Goal: Information Seeking & Learning: Learn about a topic

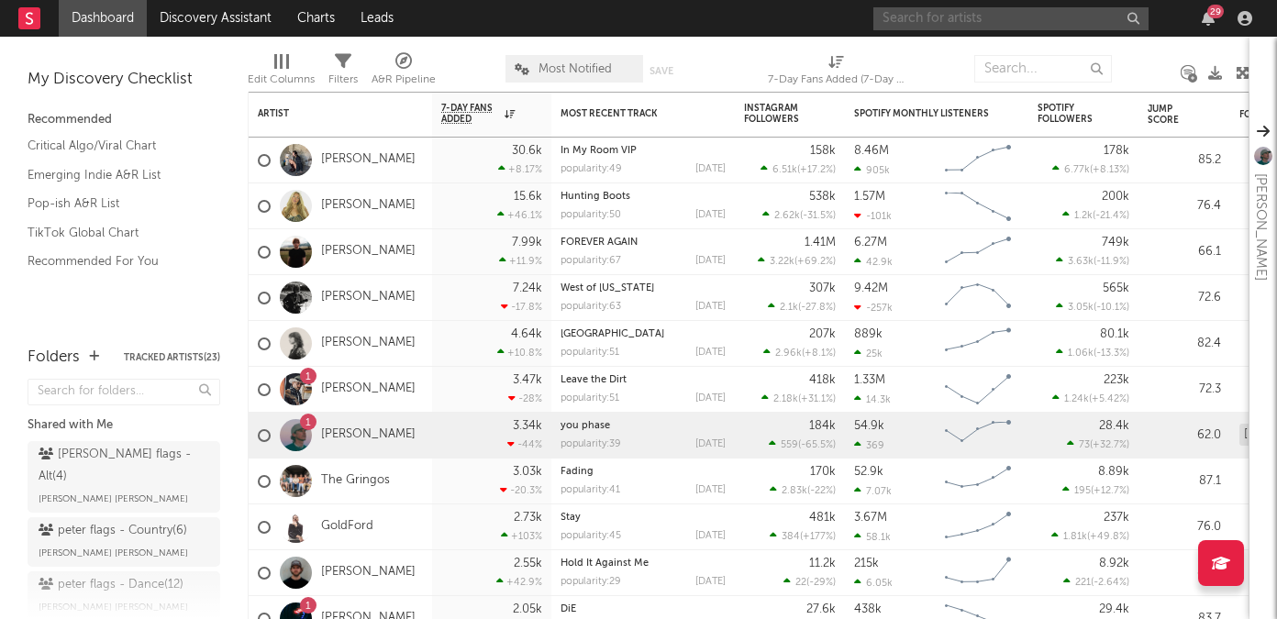
click at [944, 14] on input "text" at bounding box center [1011, 18] width 275 height 23
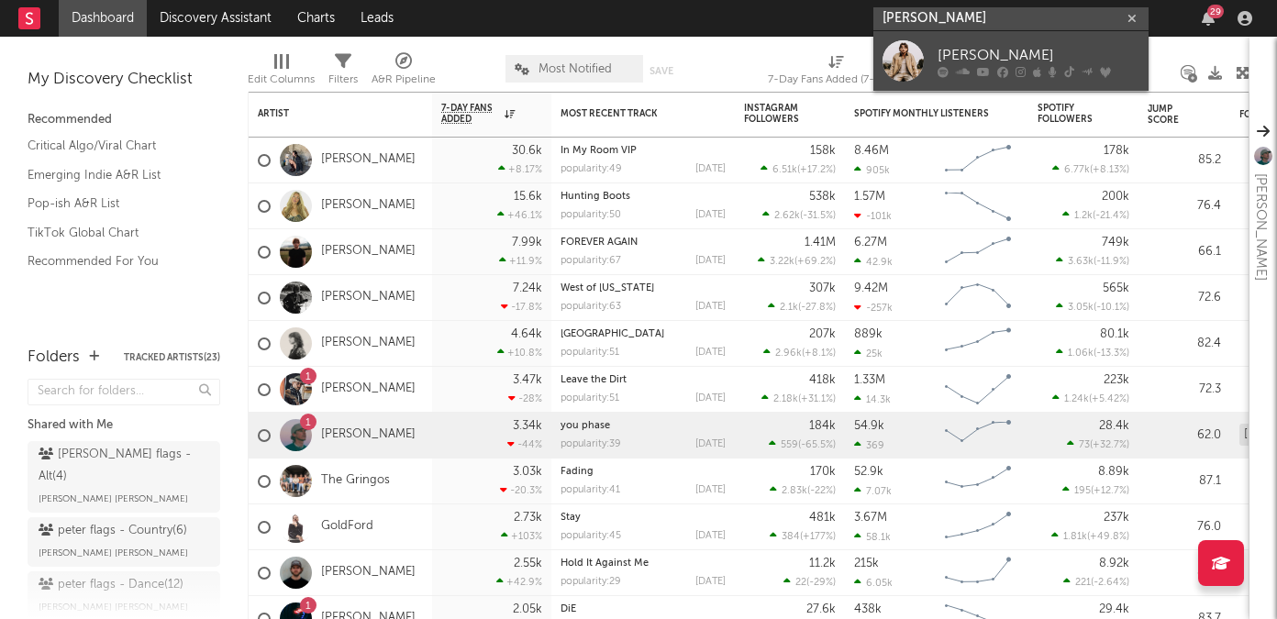
type input "[PERSON_NAME]"
click at [970, 47] on div "[PERSON_NAME]" at bounding box center [1039, 55] width 202 height 22
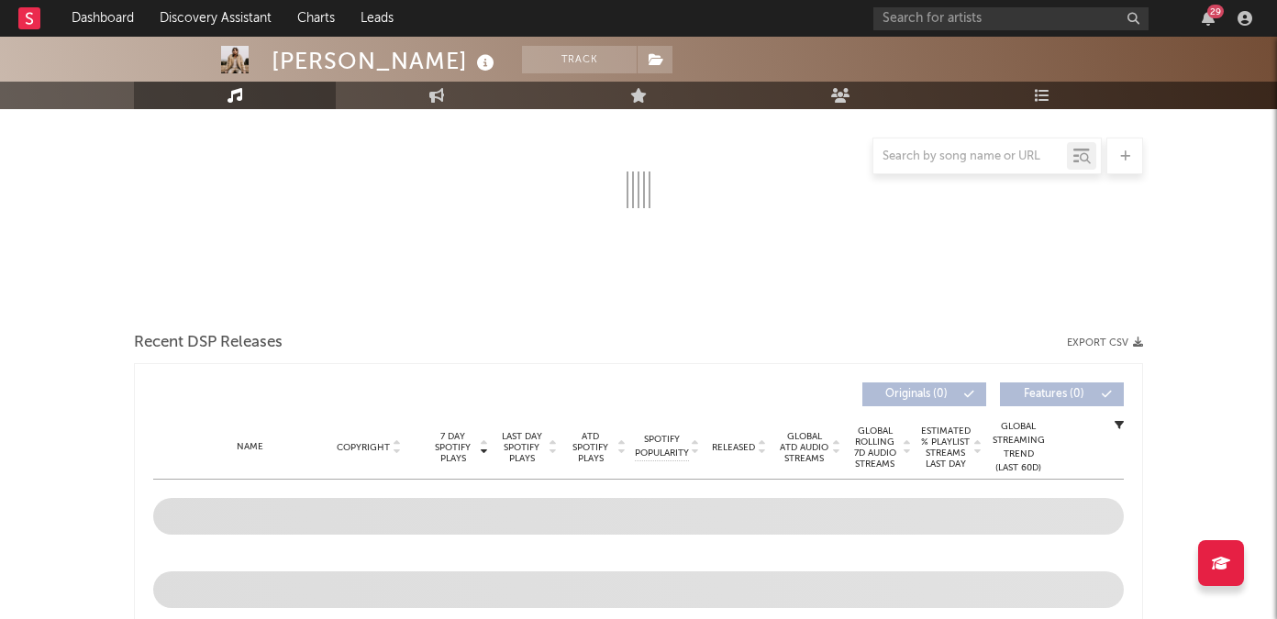
select select "6m"
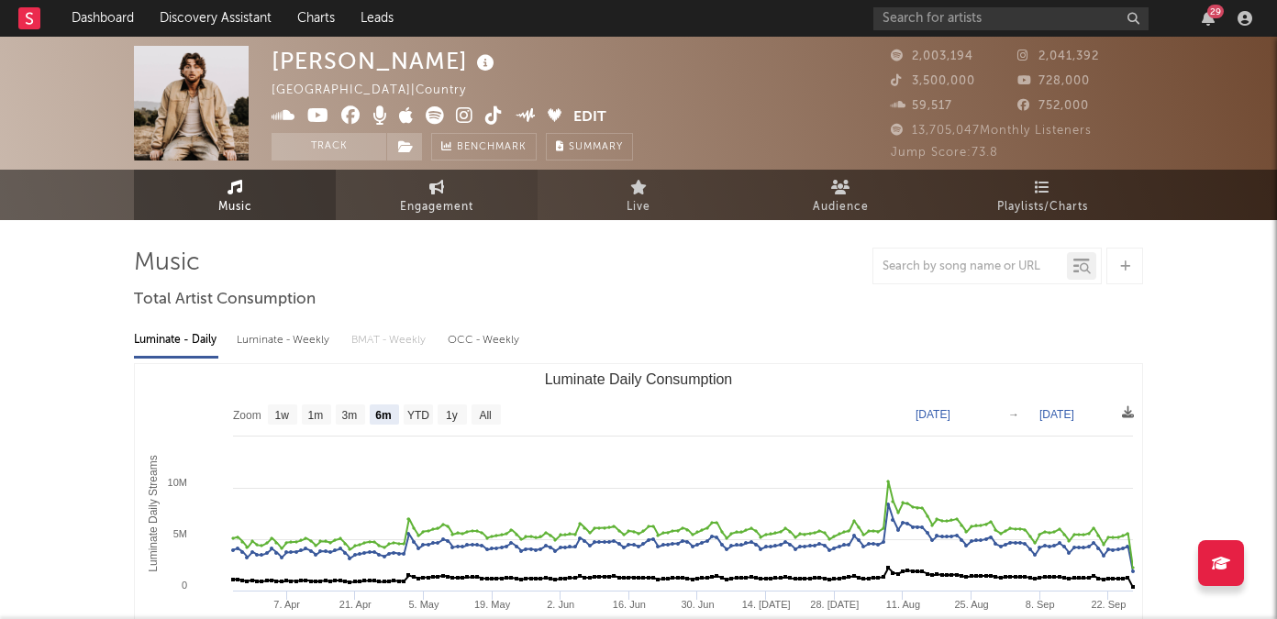
click at [449, 209] on span "Engagement" at bounding box center [436, 207] width 73 height 22
select select "1w"
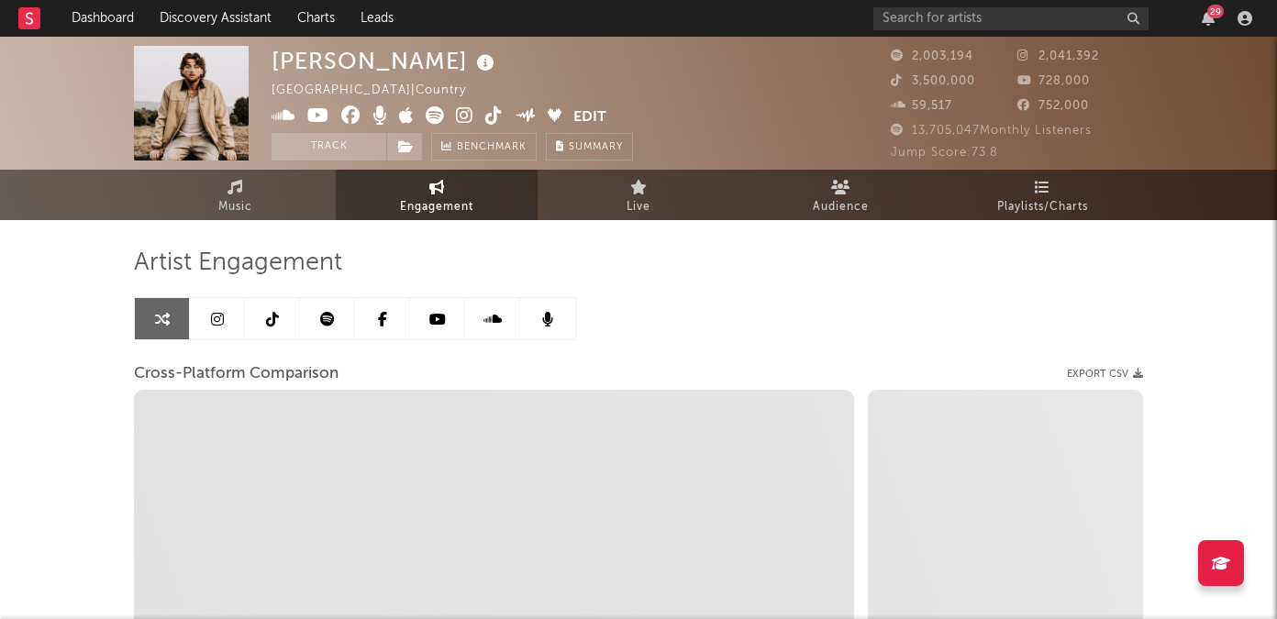
click at [266, 324] on icon at bounding box center [272, 319] width 13 height 15
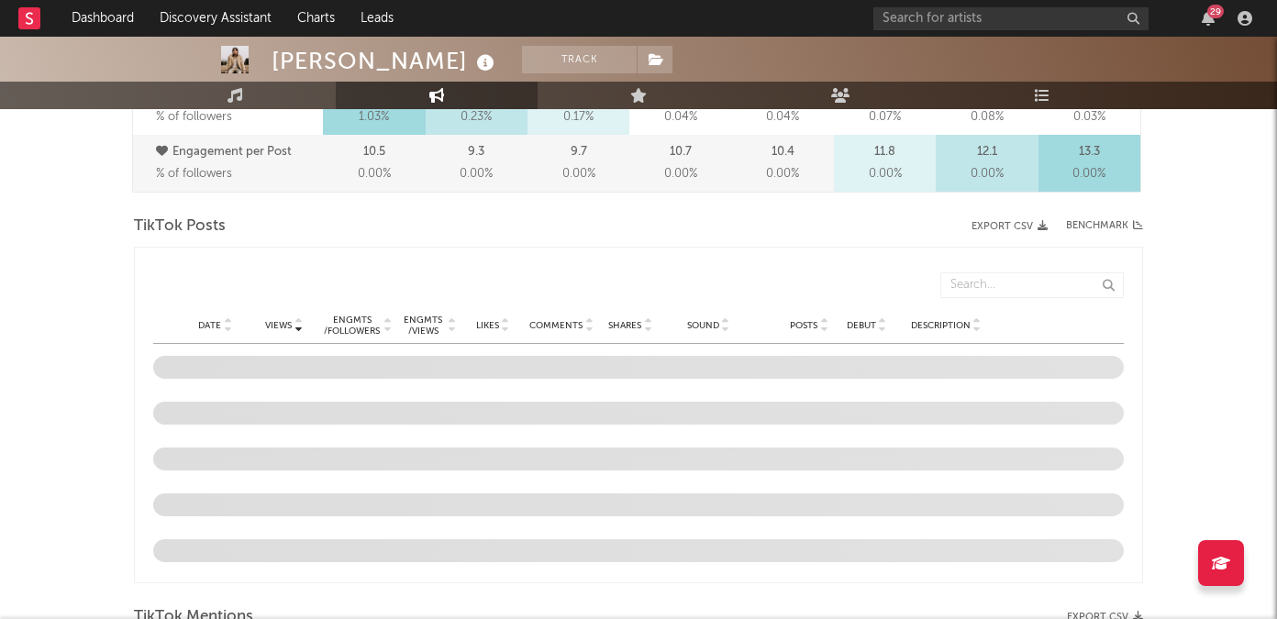
select select "6m"
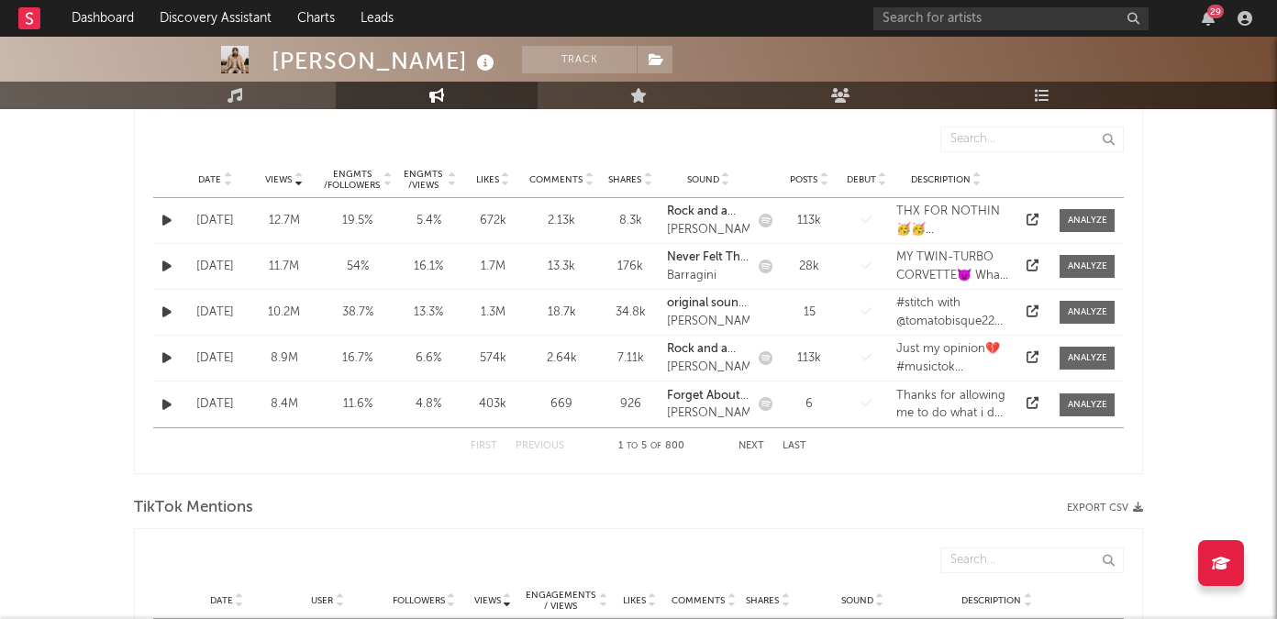
scroll to position [961, 0]
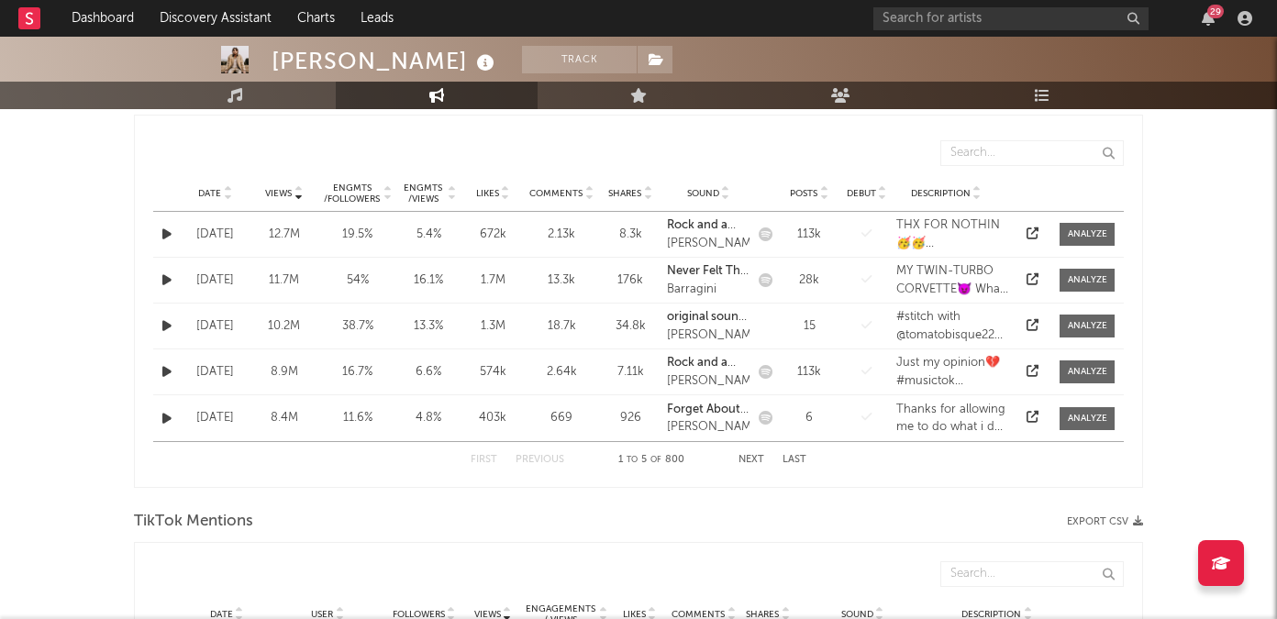
click at [751, 456] on button "Next" at bounding box center [752, 460] width 26 height 10
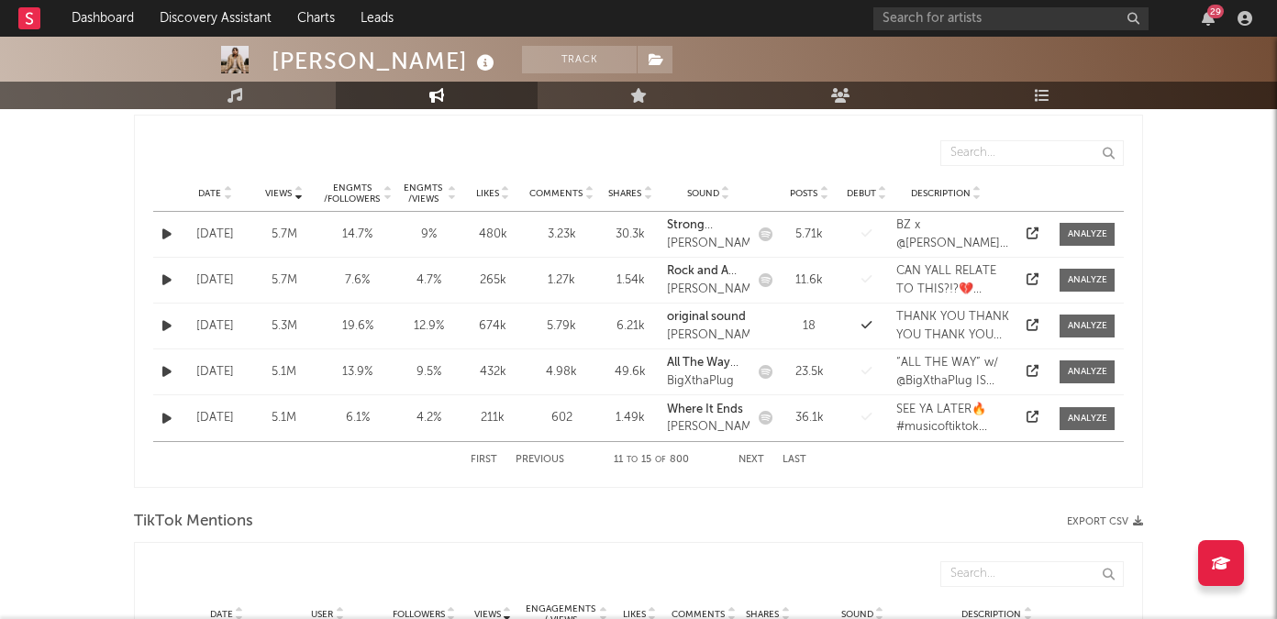
click at [751, 456] on button "Next" at bounding box center [752, 460] width 26 height 10
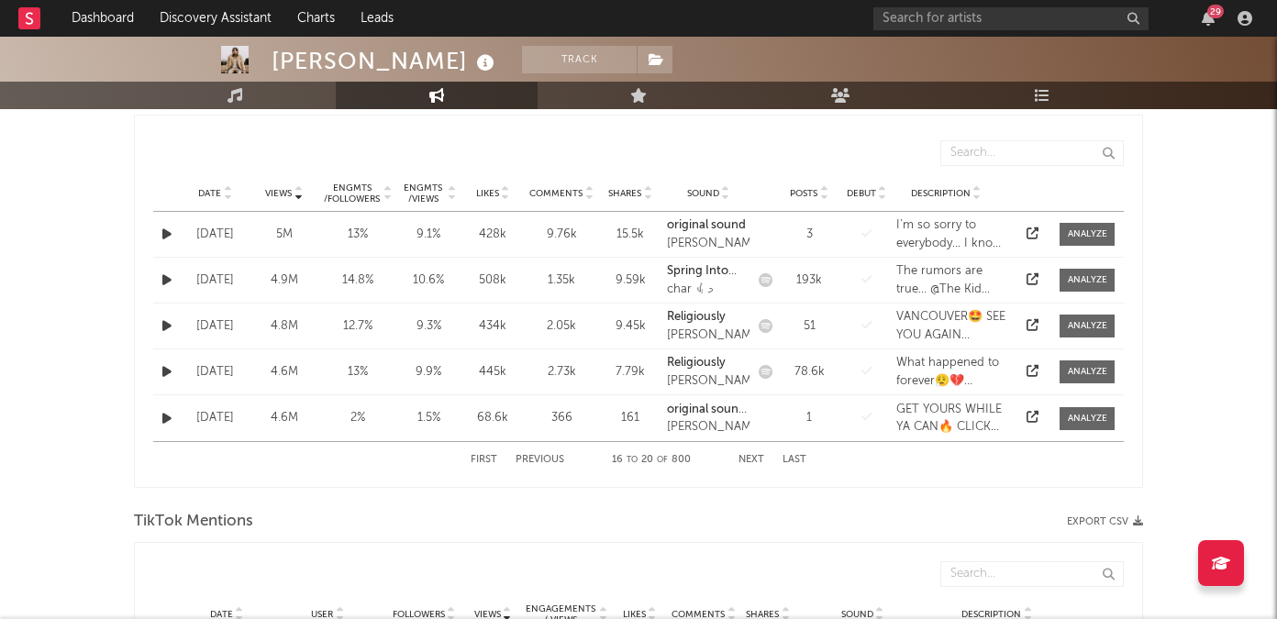
click at [751, 456] on button "Next" at bounding box center [752, 460] width 26 height 10
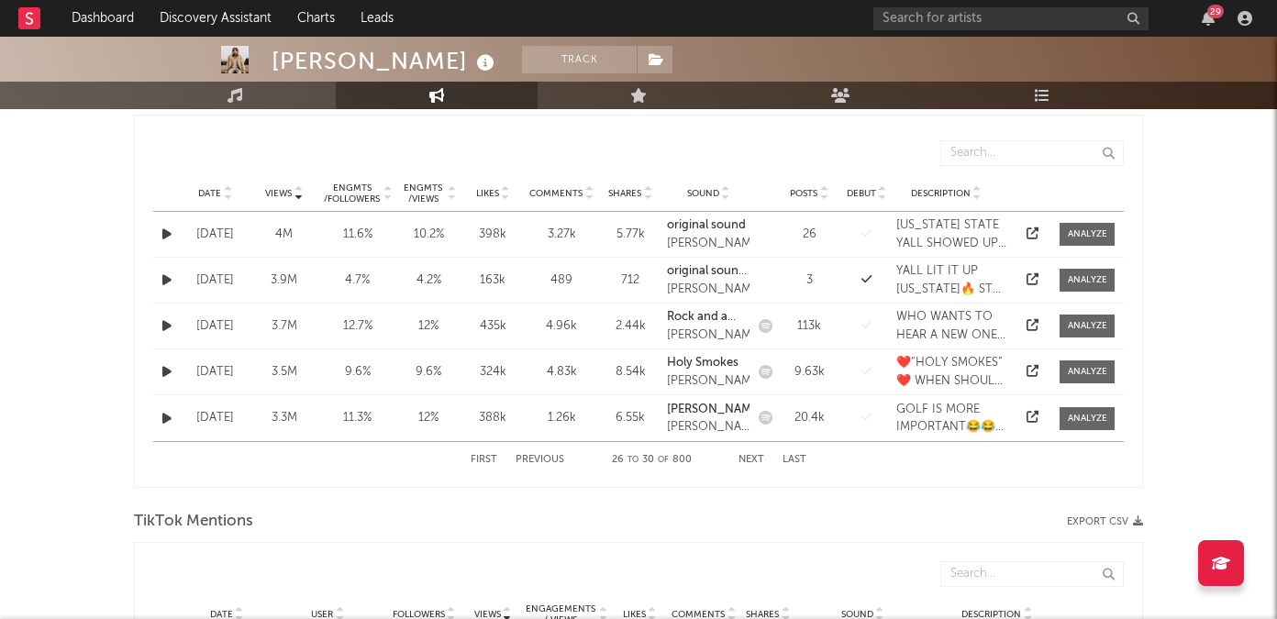
click at [751, 456] on button "Next" at bounding box center [752, 460] width 26 height 10
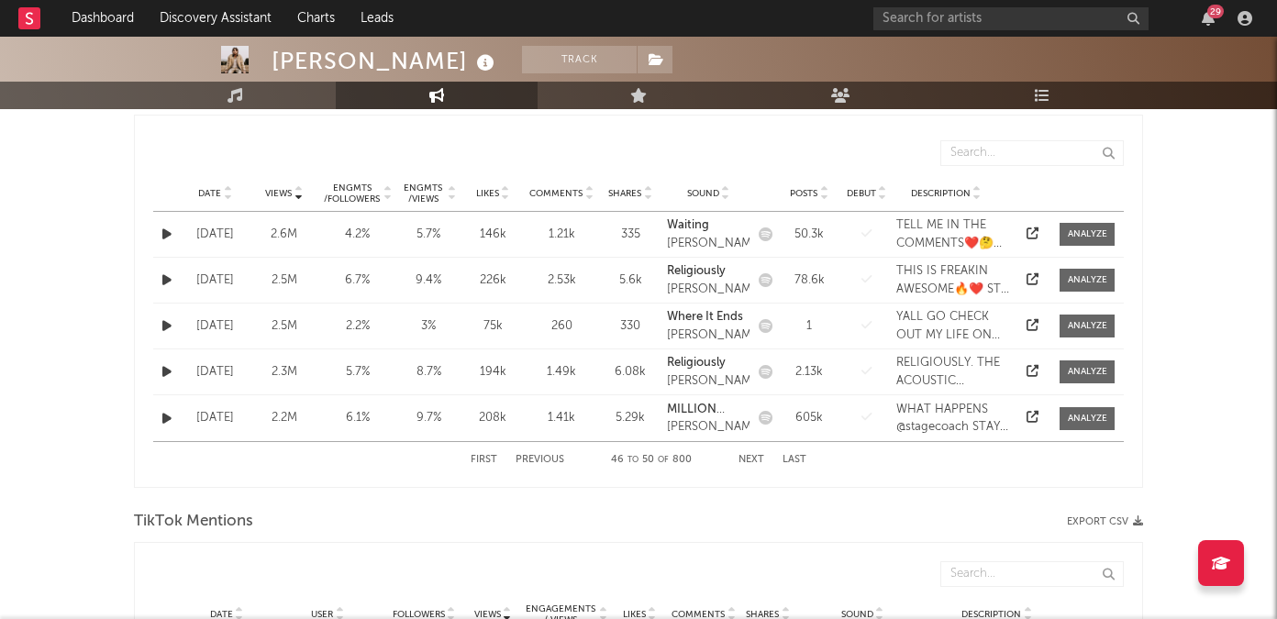
click at [751, 456] on button "Next" at bounding box center [752, 460] width 26 height 10
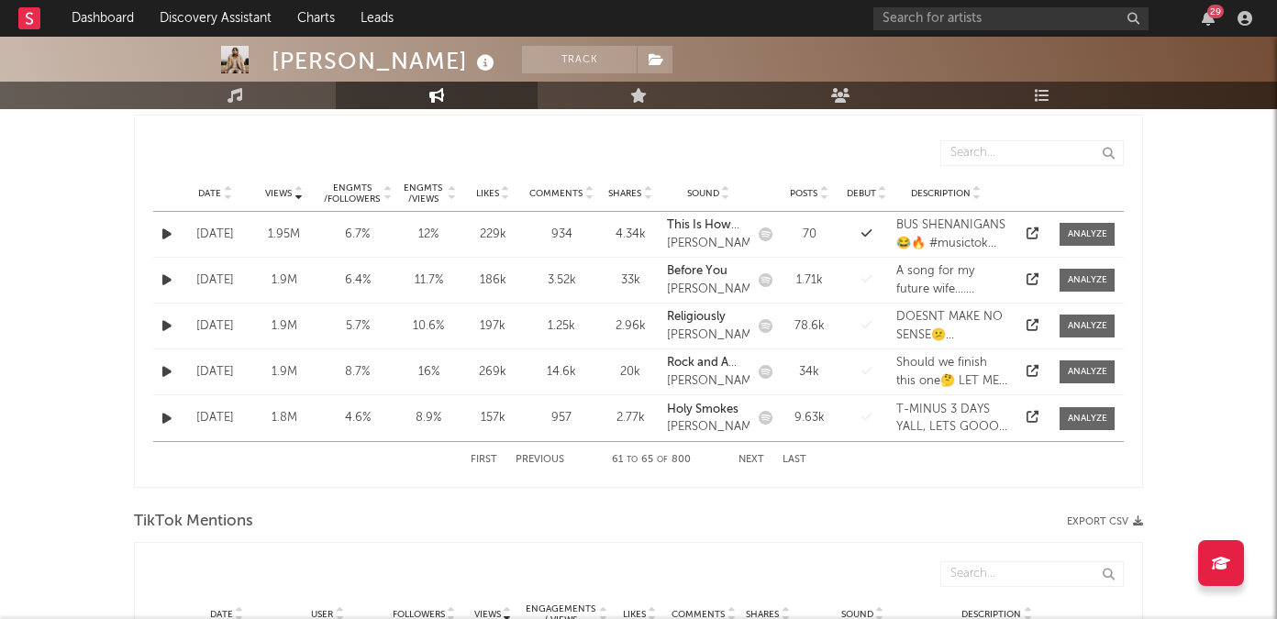
click at [751, 456] on button "Next" at bounding box center [752, 460] width 26 height 10
click at [215, 184] on div "Date Views Engmts / Followers Engmts / Views Likes Comments Shares Sound Posts …" at bounding box center [638, 193] width 971 height 37
click at [215, 195] on span "Date" at bounding box center [209, 193] width 23 height 11
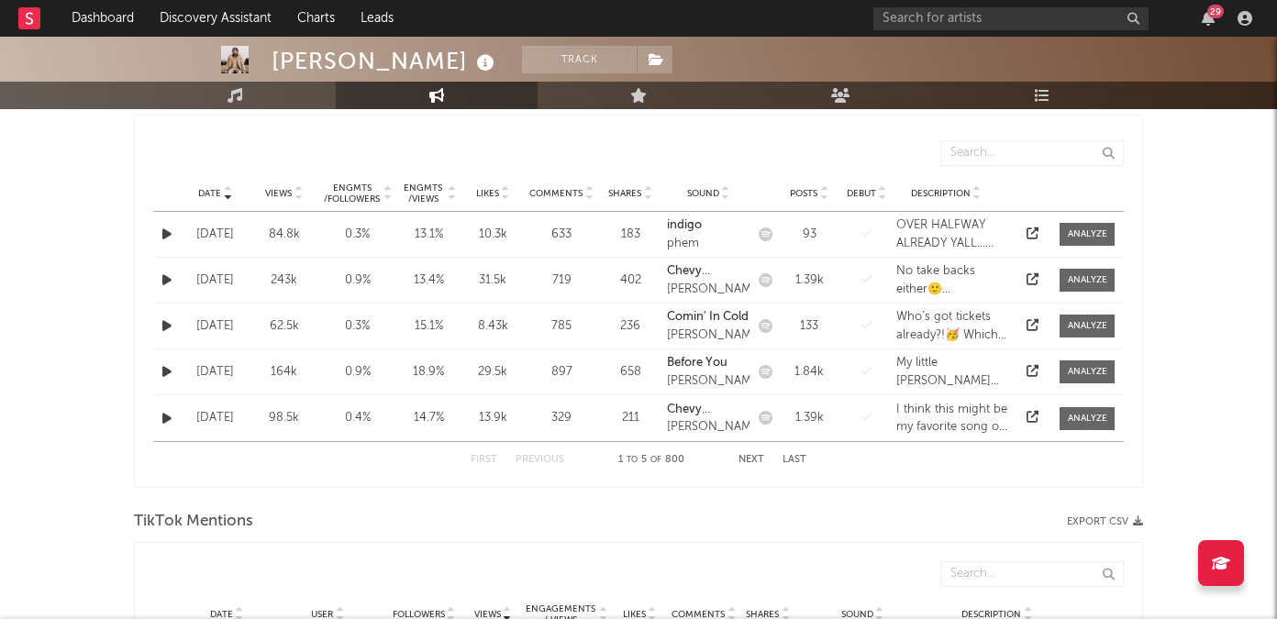
click at [752, 460] on button "Next" at bounding box center [752, 460] width 26 height 10
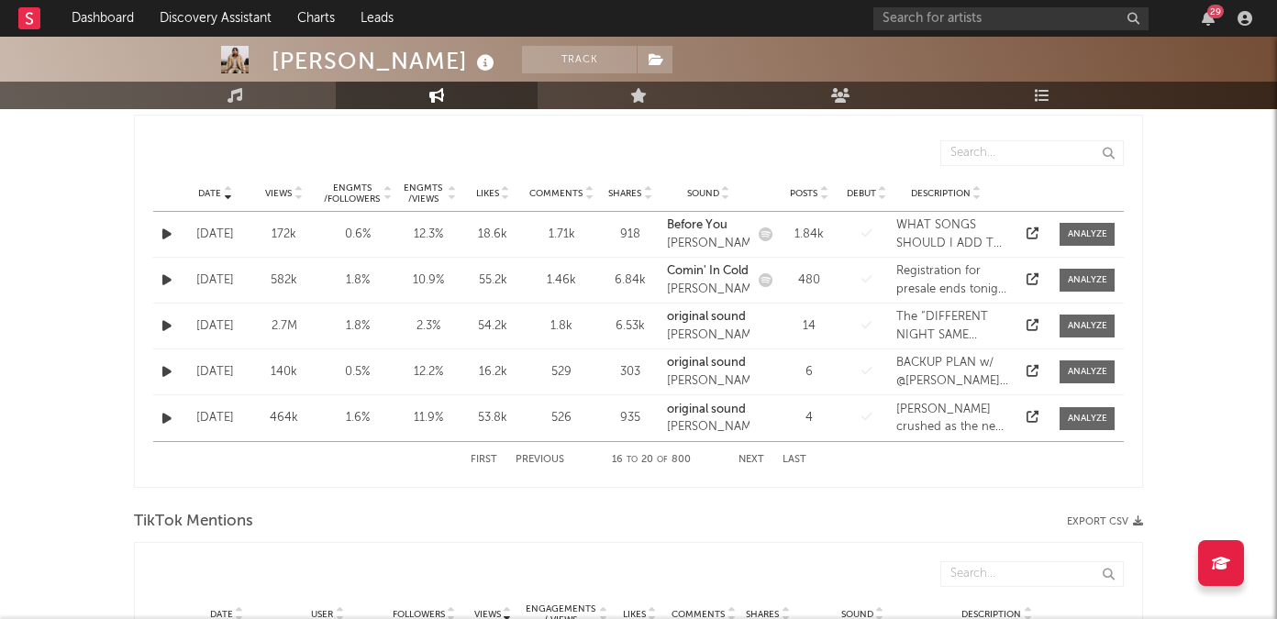
click at [752, 460] on button "Next" at bounding box center [752, 460] width 26 height 10
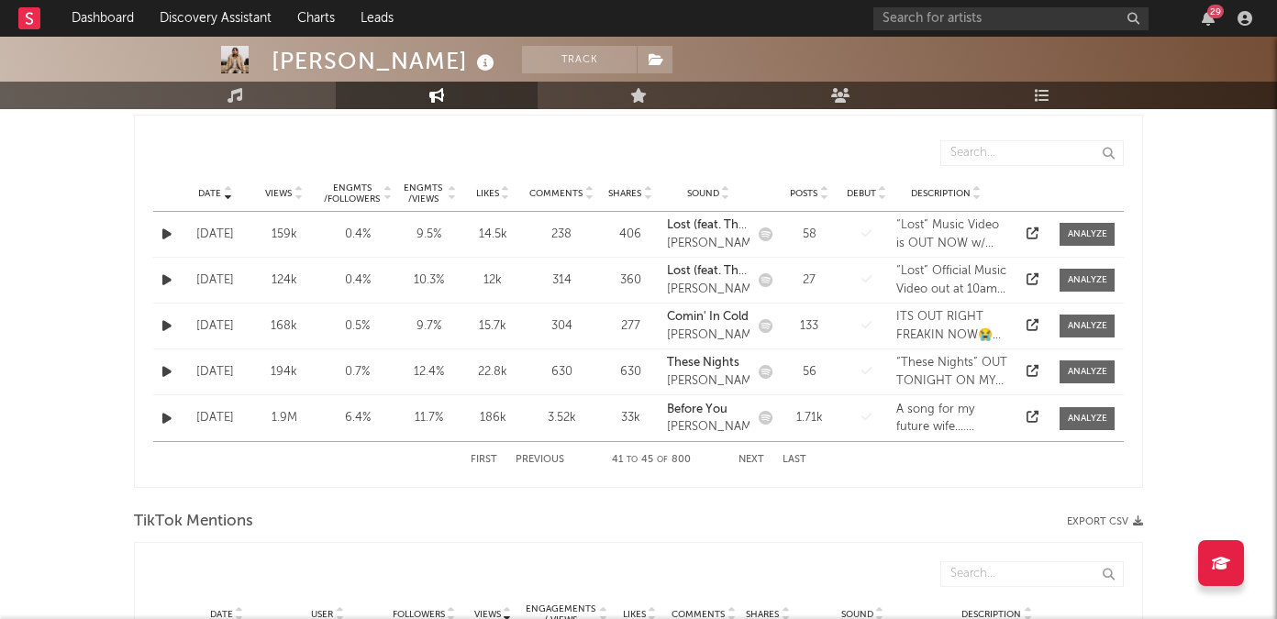
click at [752, 460] on button "Next" at bounding box center [752, 460] width 26 height 10
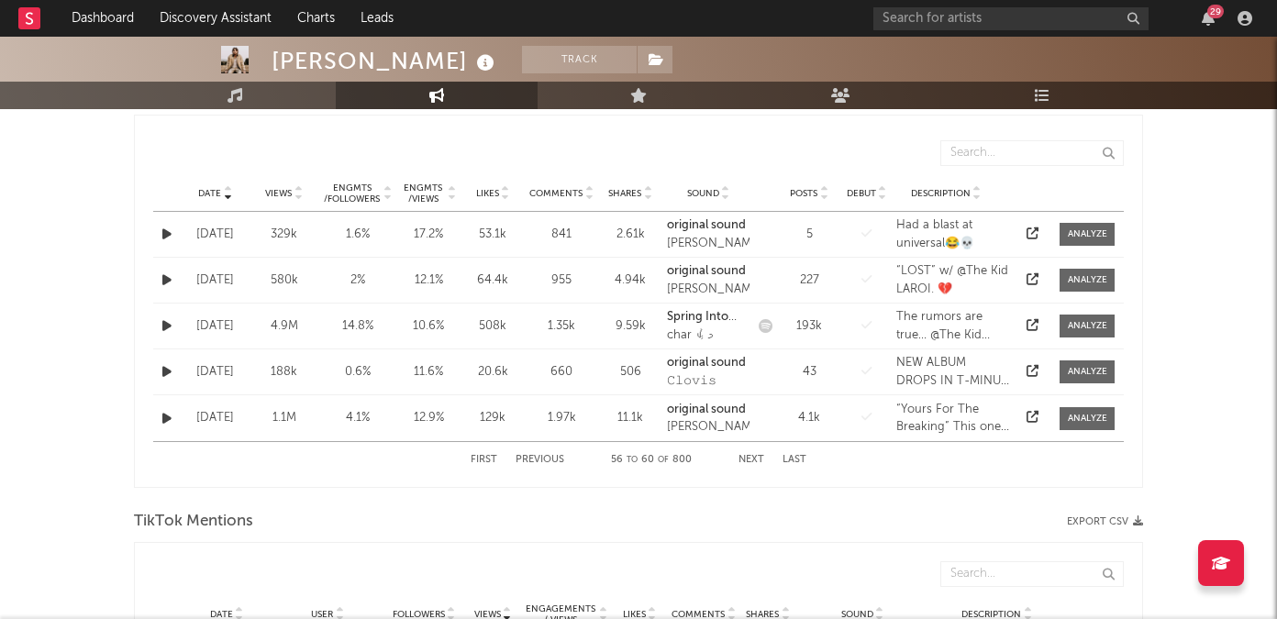
click at [752, 460] on button "Next" at bounding box center [752, 460] width 26 height 10
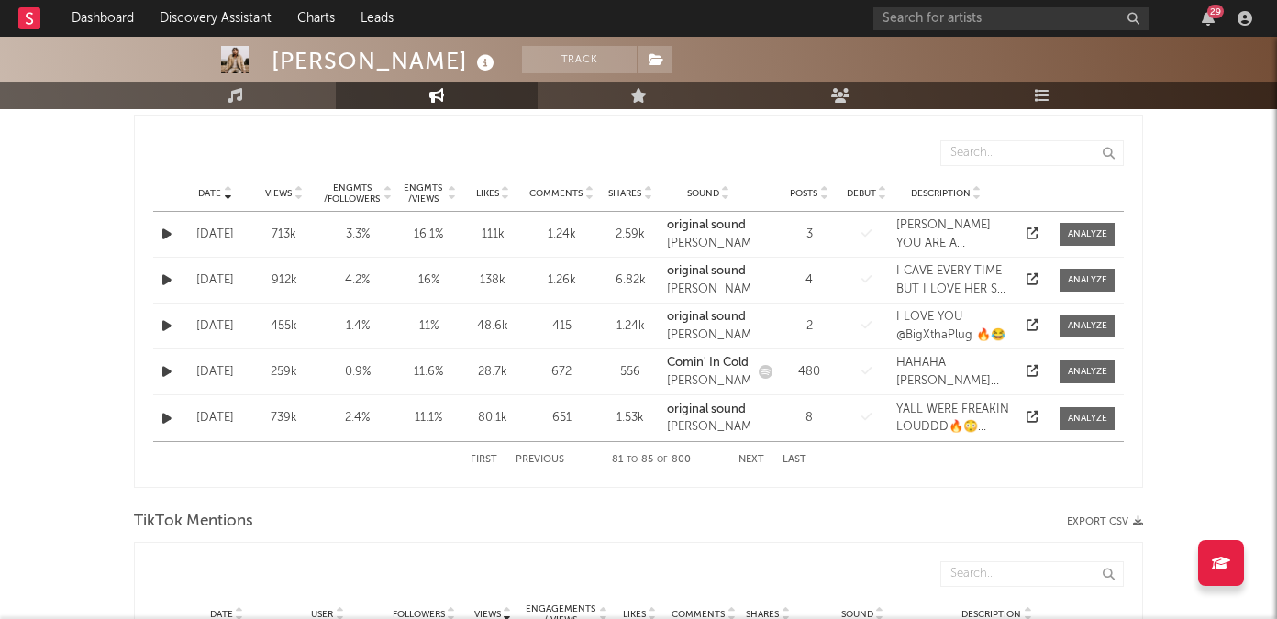
click at [752, 460] on button "Next" at bounding box center [752, 460] width 26 height 10
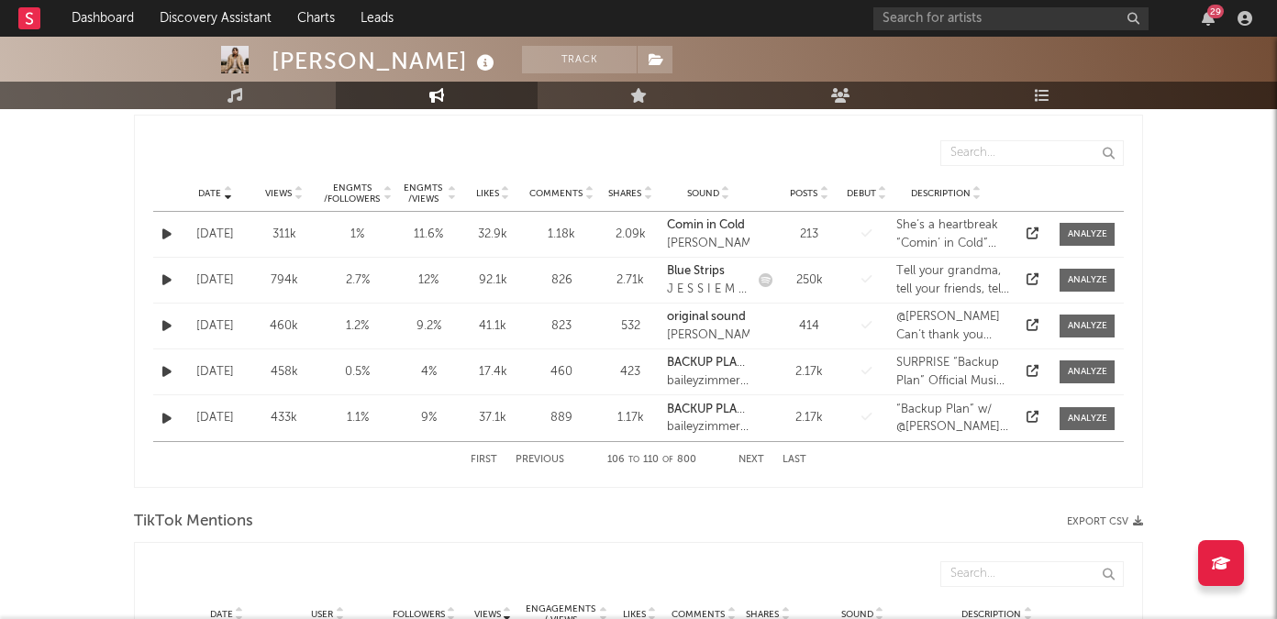
click at [752, 460] on button "Next" at bounding box center [752, 460] width 26 height 10
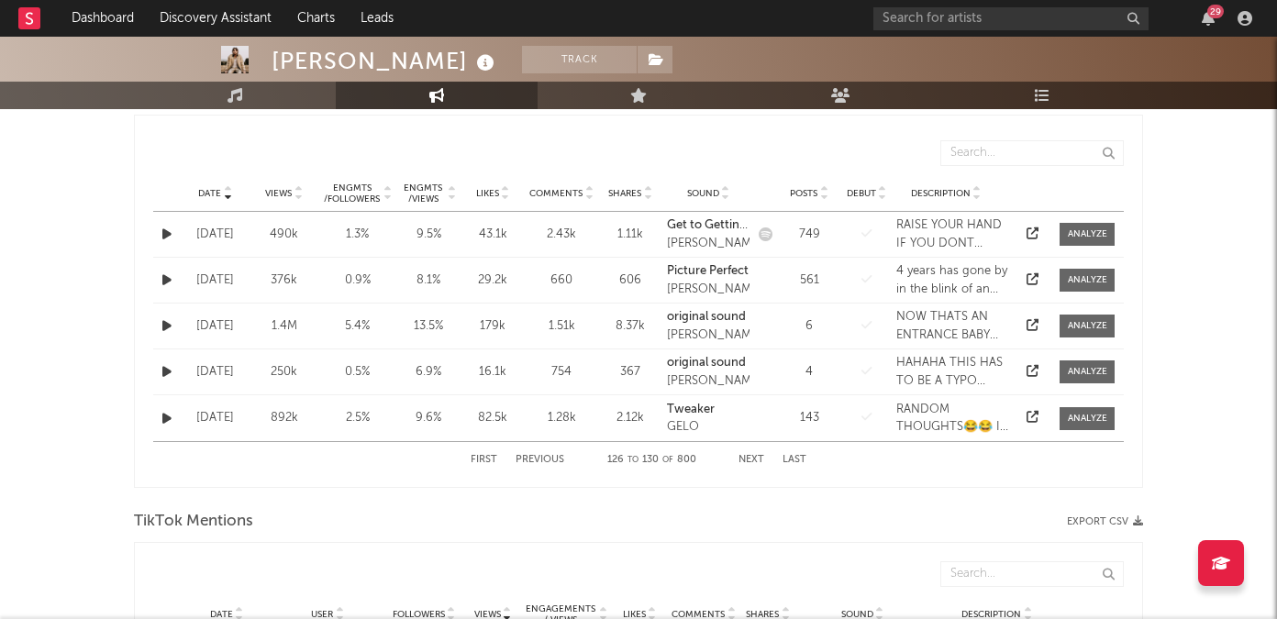
click at [752, 460] on button "Next" at bounding box center [752, 460] width 26 height 10
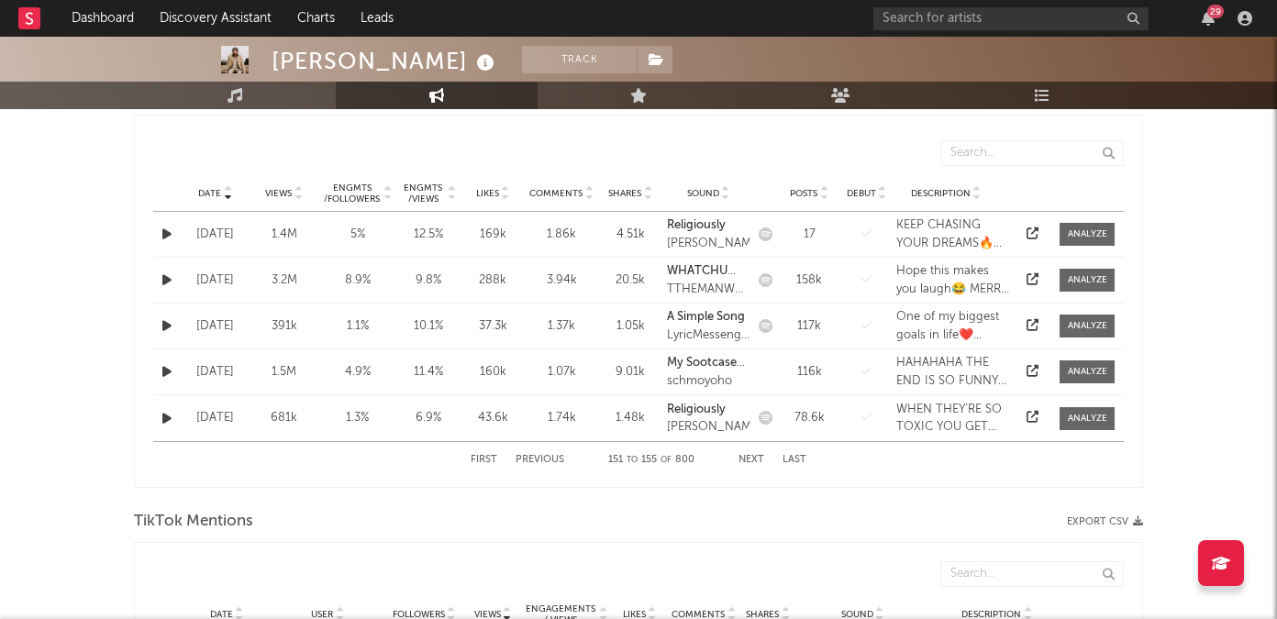
click at [752, 460] on button "Next" at bounding box center [752, 460] width 26 height 10
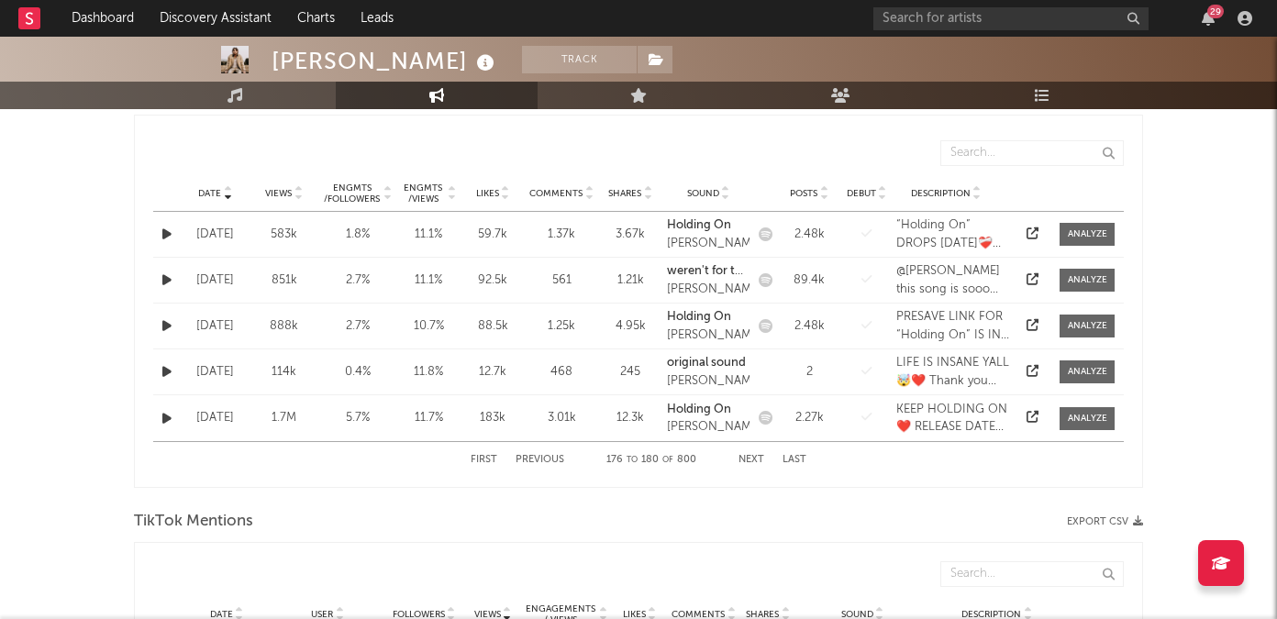
click at [752, 460] on button "Next" at bounding box center [752, 460] width 26 height 10
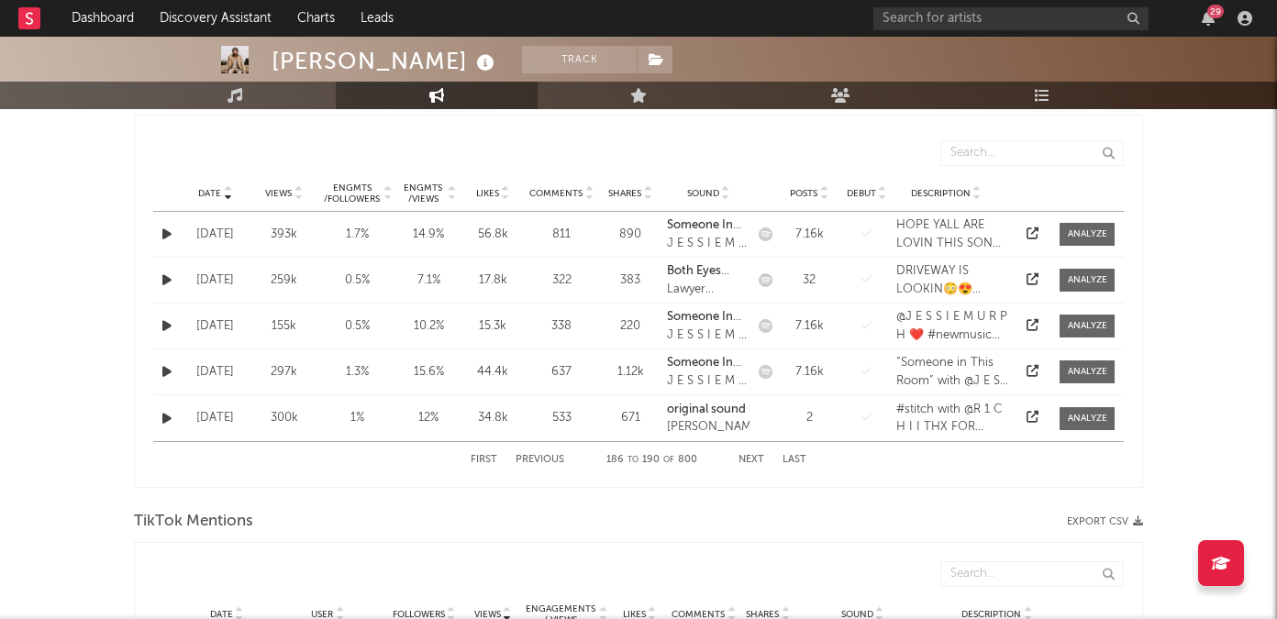
click at [752, 460] on button "Next" at bounding box center [752, 460] width 26 height 10
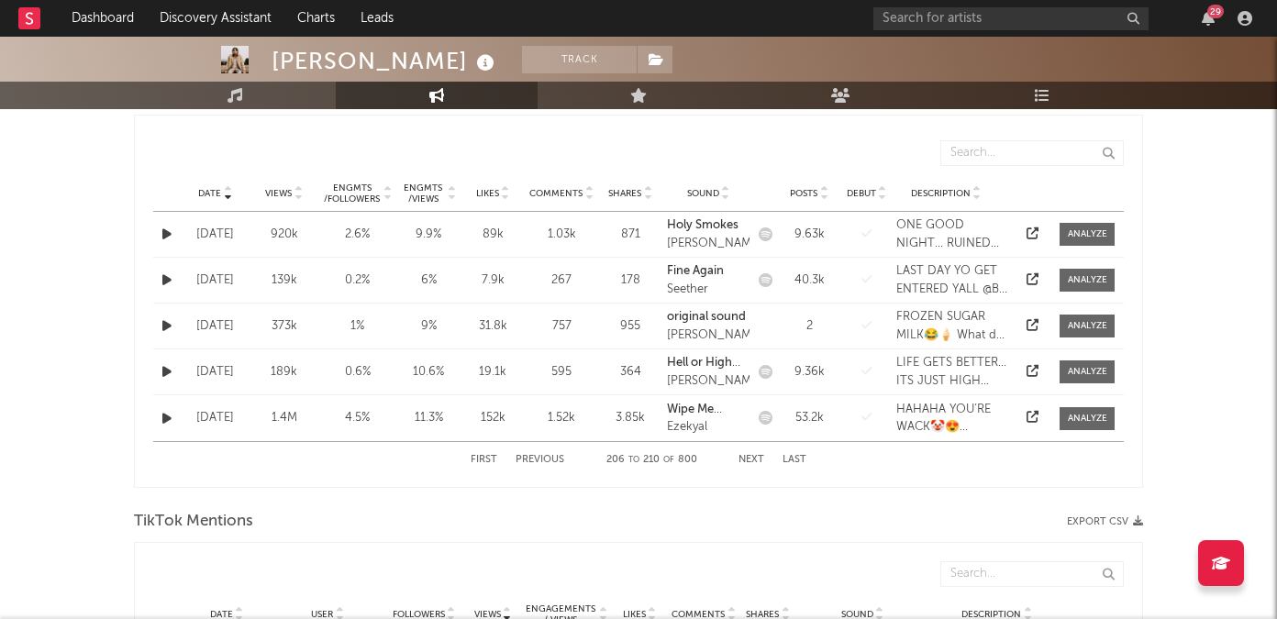
click at [752, 460] on button "Next" at bounding box center [752, 460] width 26 height 10
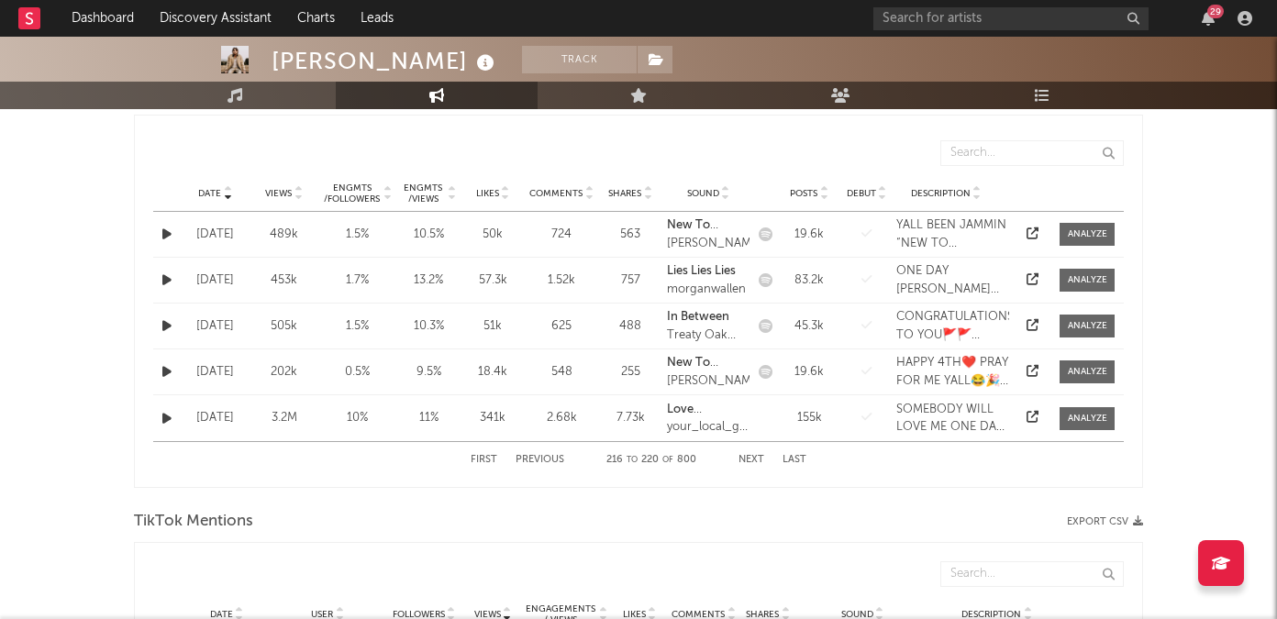
click at [752, 460] on button "Next" at bounding box center [752, 460] width 26 height 10
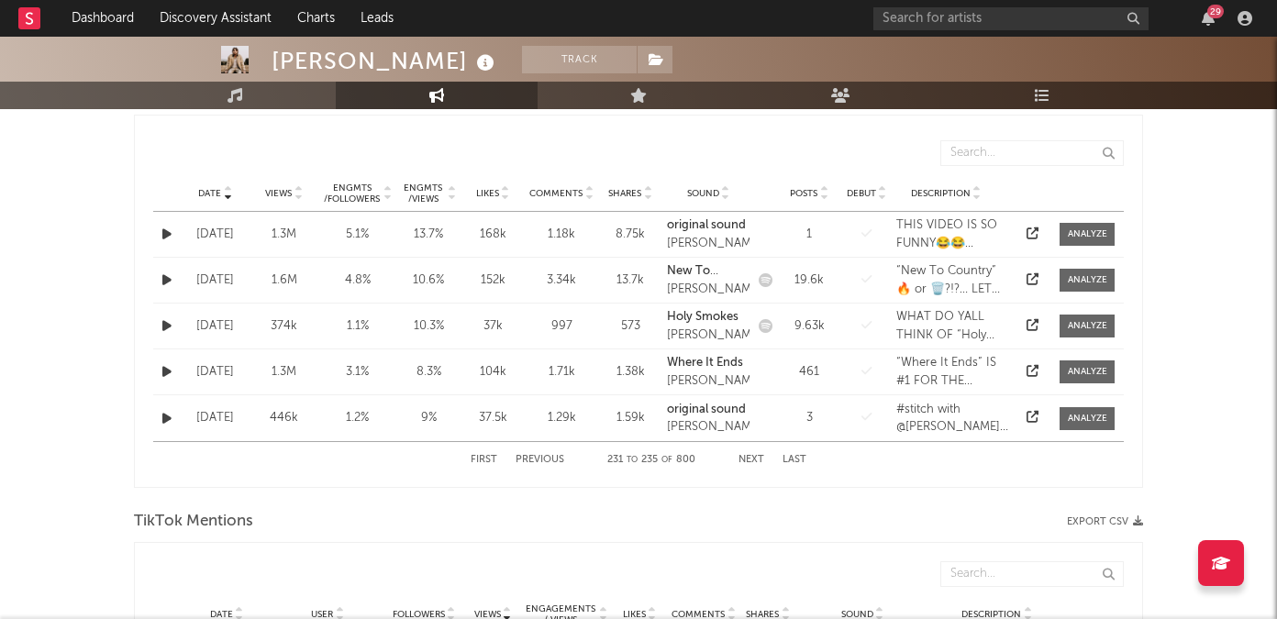
click at [752, 460] on button "Next" at bounding box center [752, 460] width 26 height 10
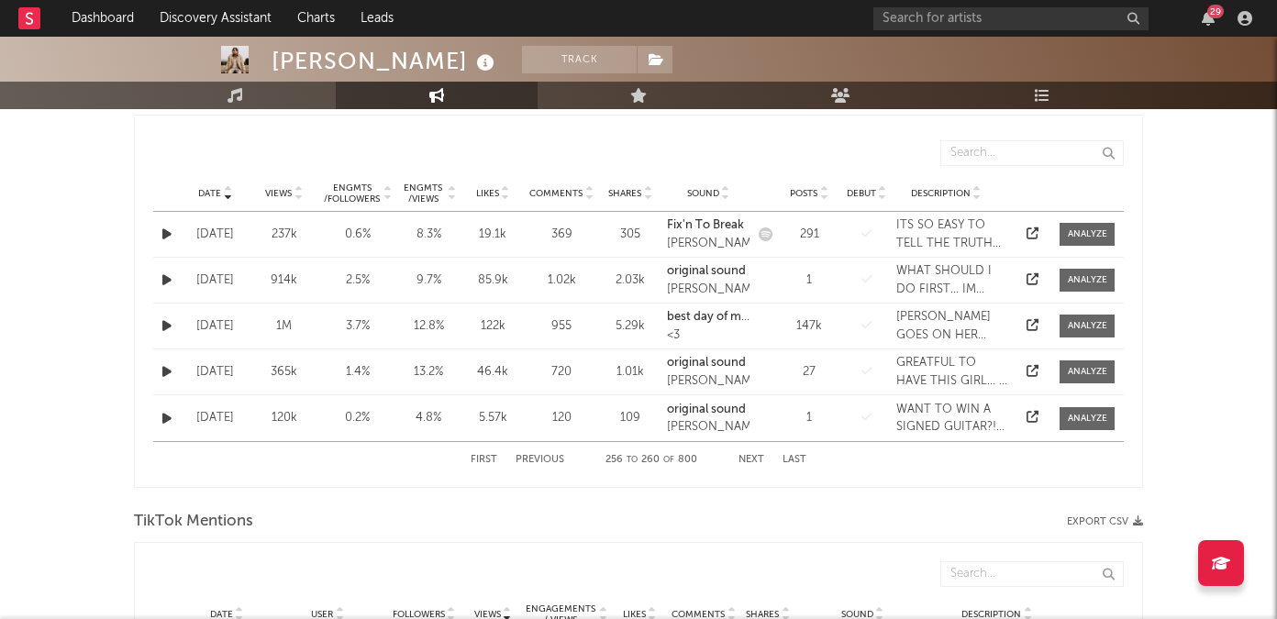
click at [752, 460] on button "Next" at bounding box center [752, 460] width 26 height 10
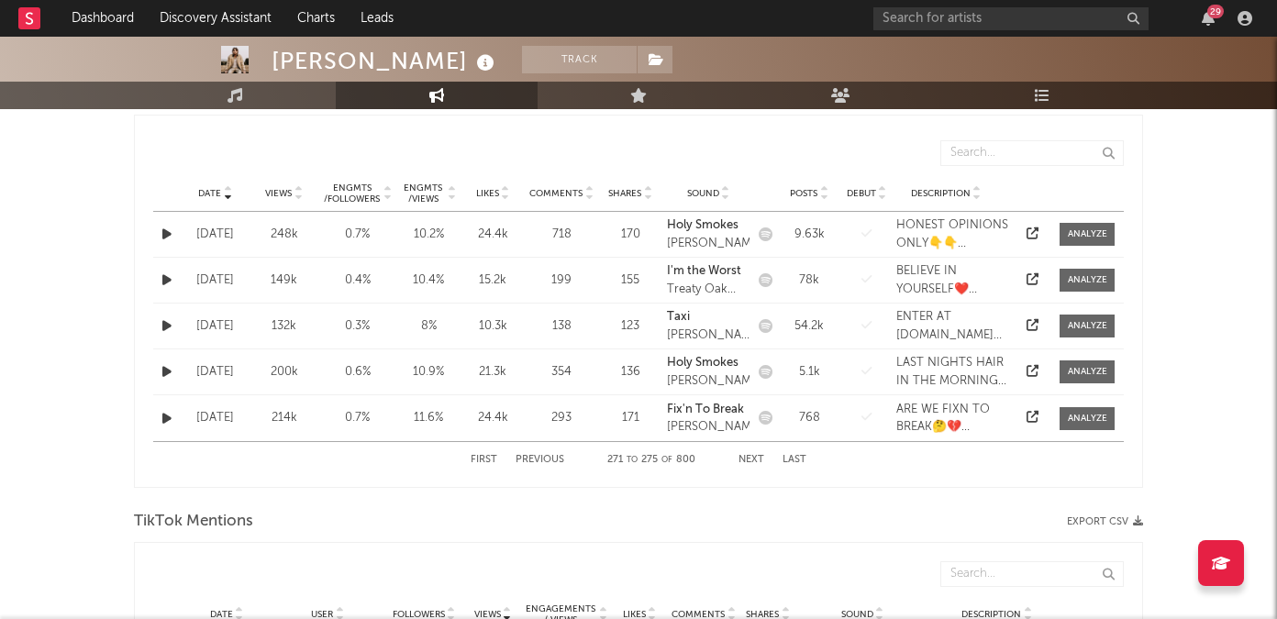
click at [752, 460] on button "Next" at bounding box center [752, 460] width 26 height 10
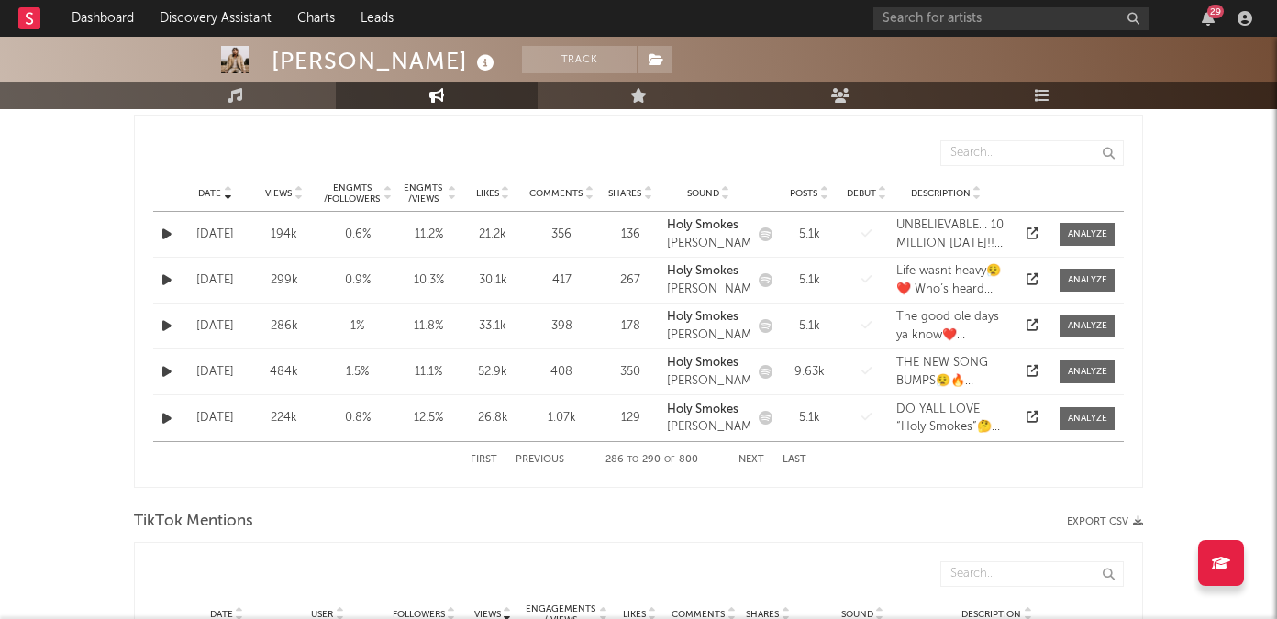
click at [752, 460] on button "Next" at bounding box center [752, 460] width 26 height 10
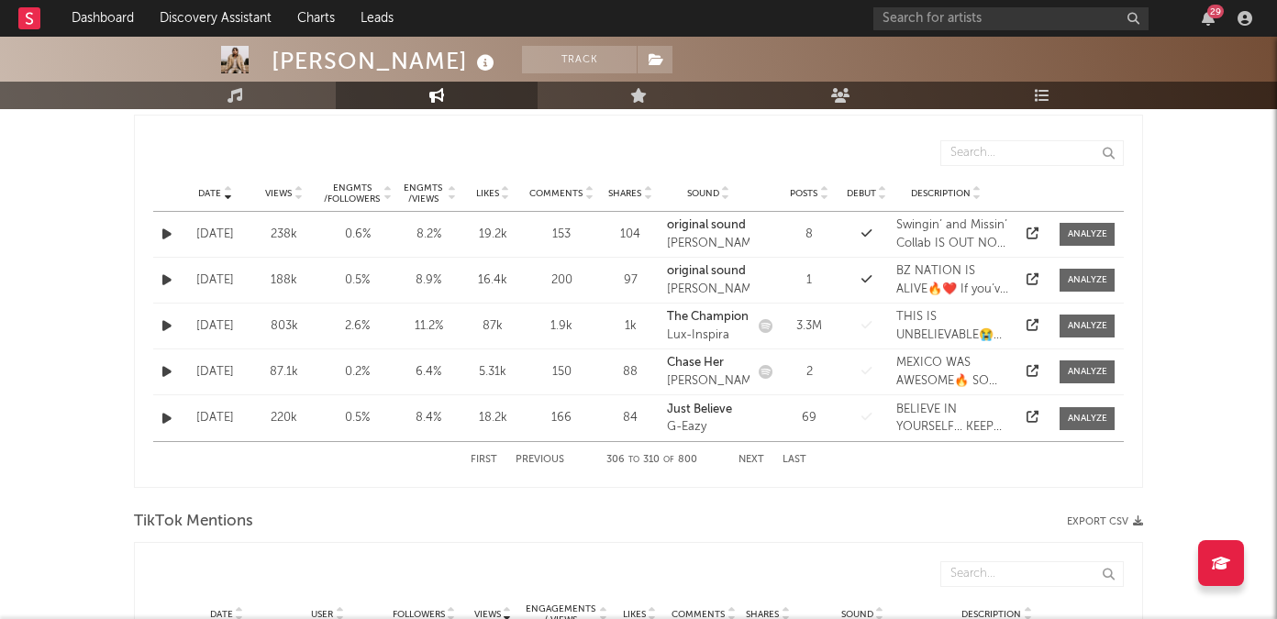
click at [752, 460] on button "Next" at bounding box center [752, 460] width 26 height 10
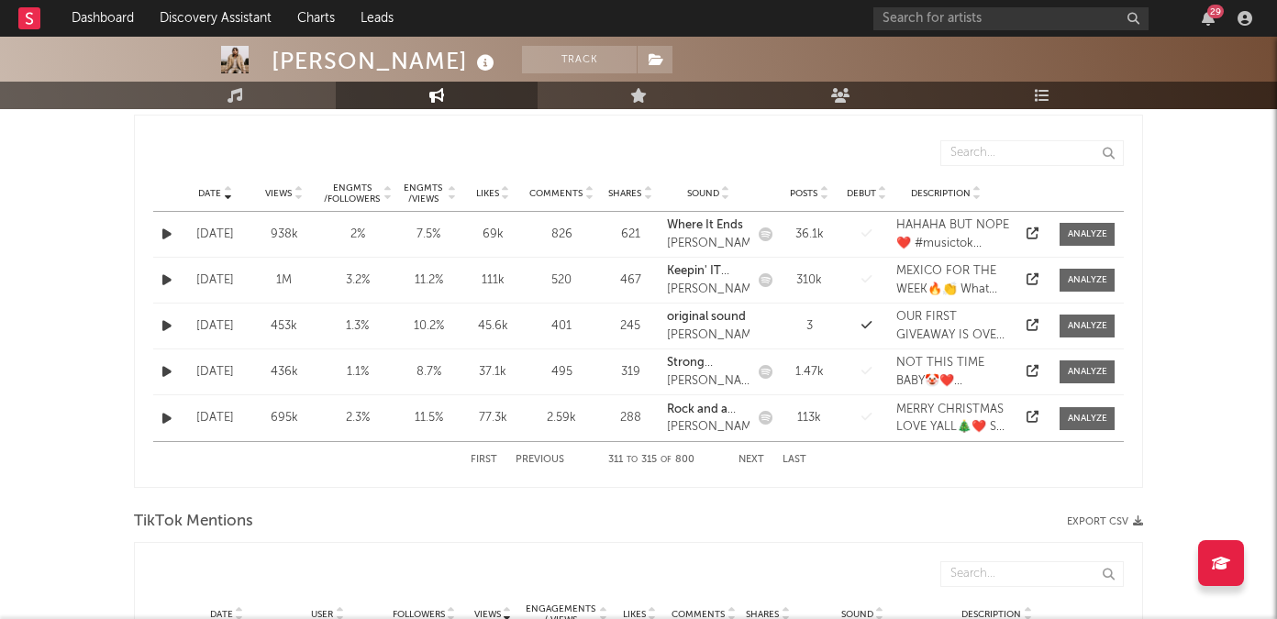
click at [752, 460] on button "Next" at bounding box center [752, 460] width 26 height 10
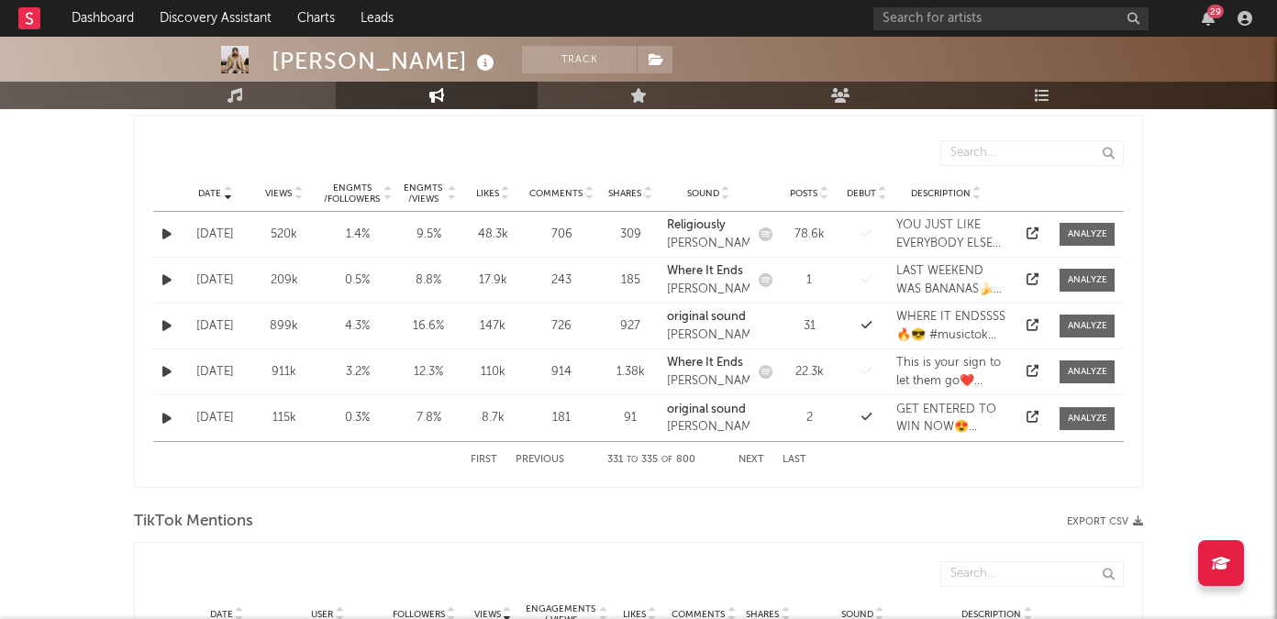
click at [752, 460] on button "Next" at bounding box center [752, 460] width 26 height 10
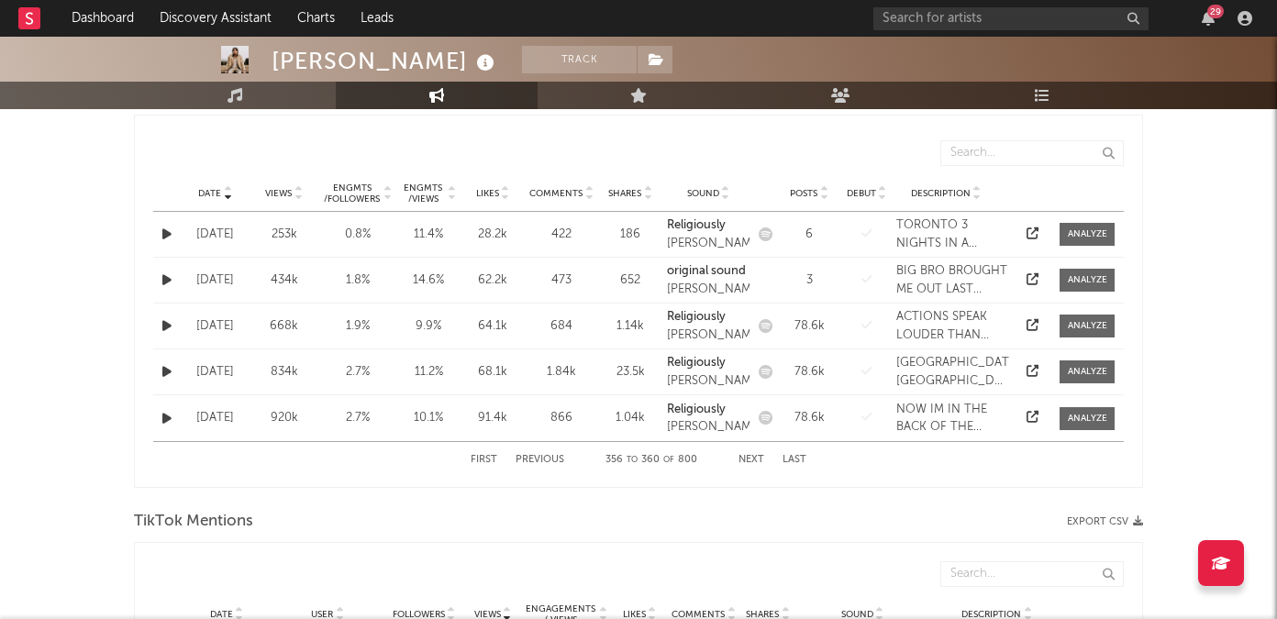
click at [752, 460] on button "Next" at bounding box center [752, 460] width 26 height 10
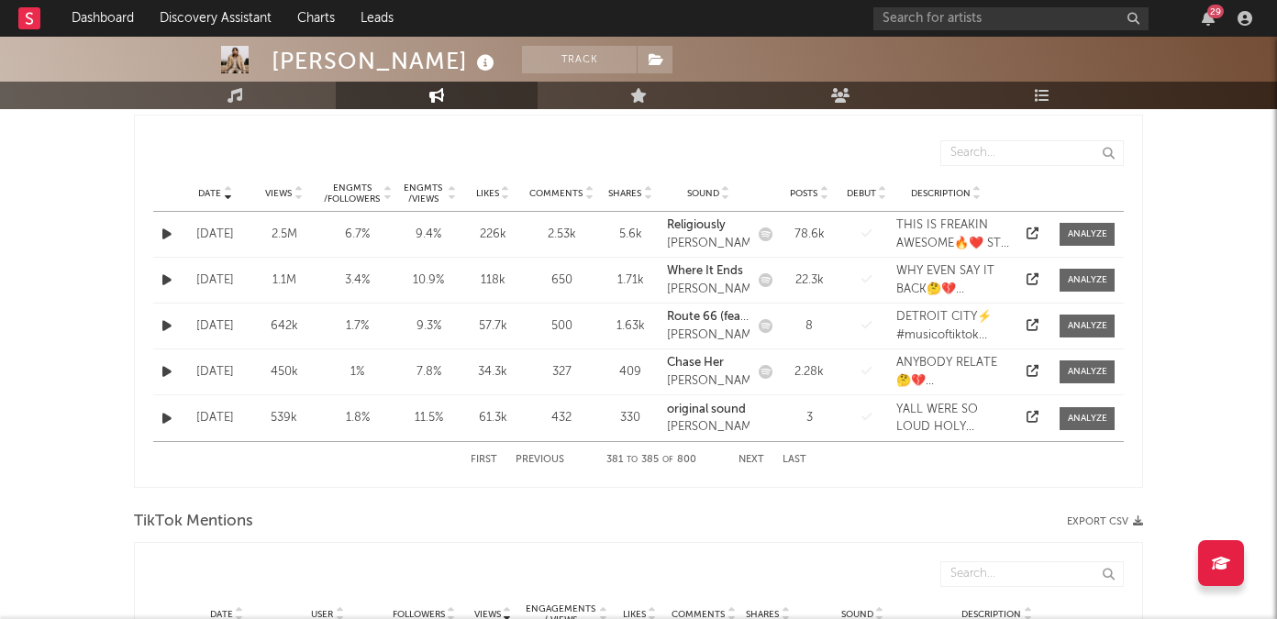
click at [752, 460] on button "Next" at bounding box center [752, 460] width 26 height 10
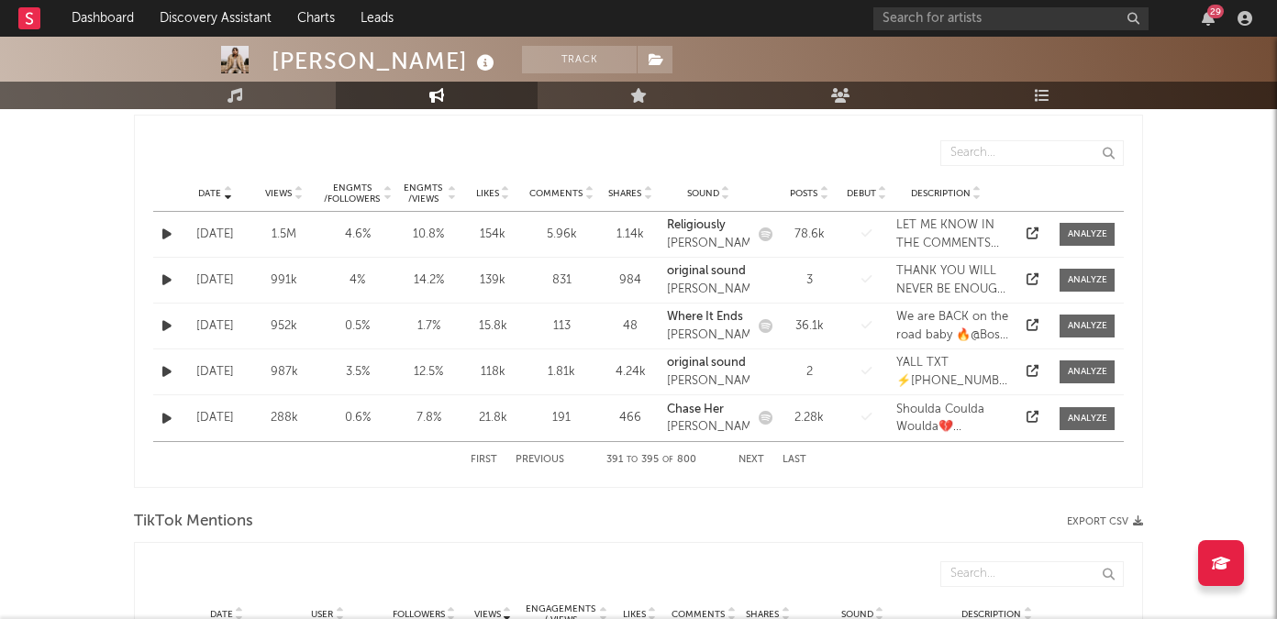
click at [752, 460] on button "Next" at bounding box center [752, 460] width 26 height 10
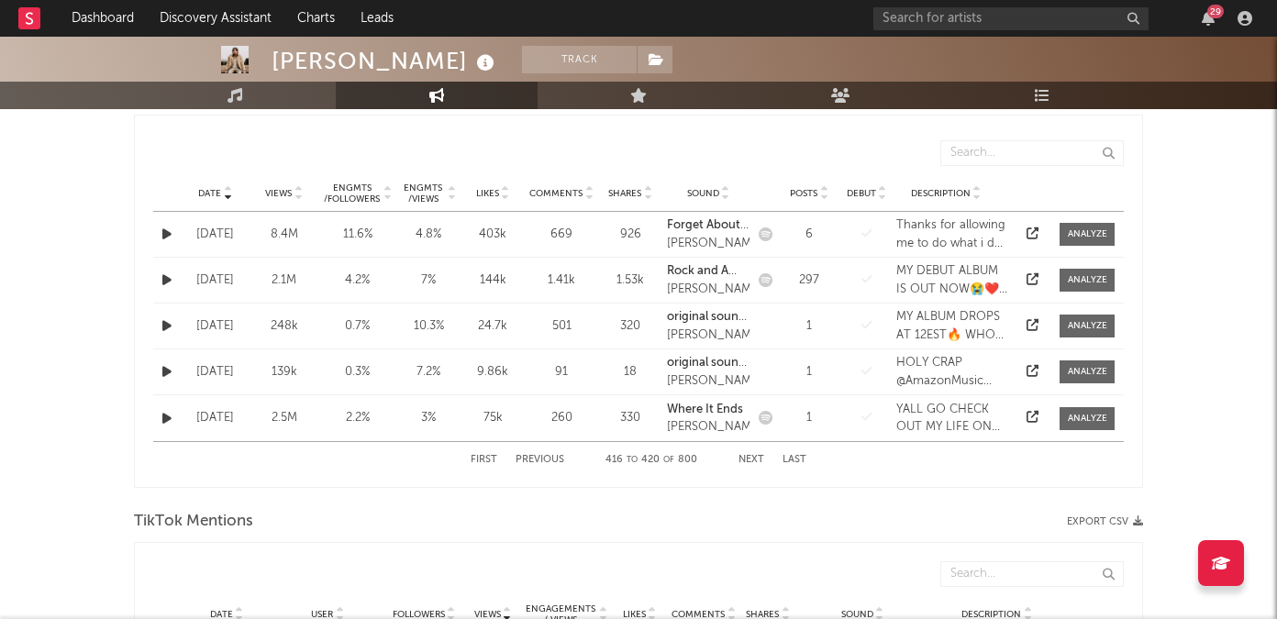
click at [752, 460] on button "Next" at bounding box center [752, 460] width 26 height 10
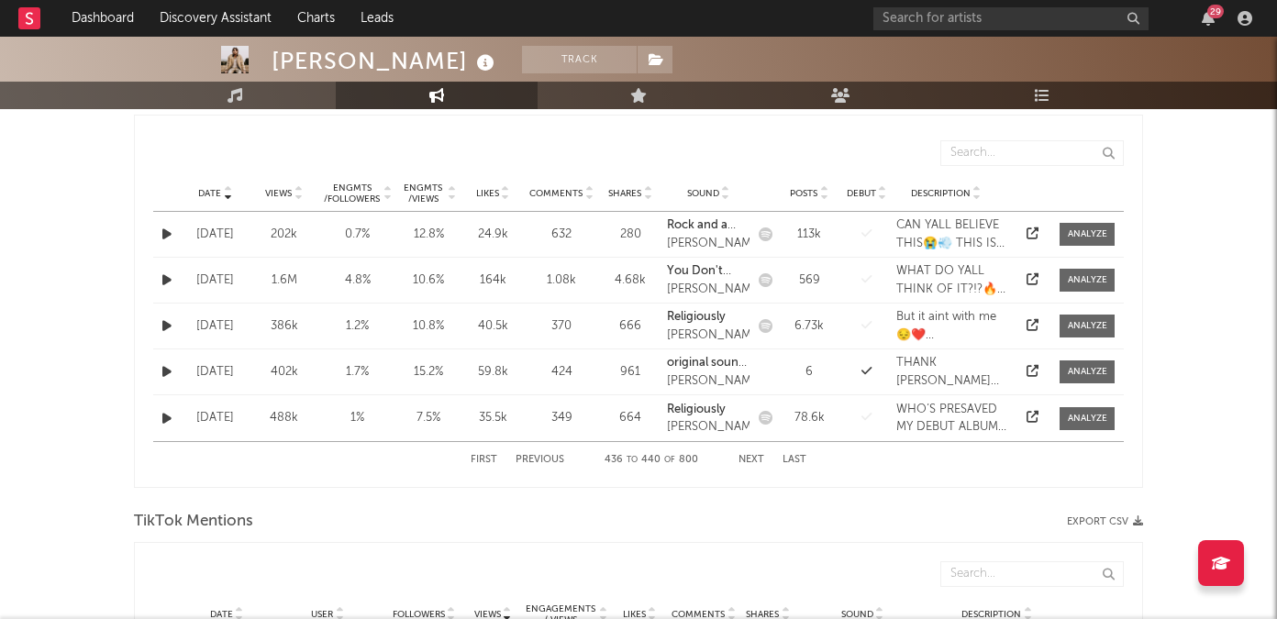
click at [752, 460] on button "Next" at bounding box center [752, 460] width 26 height 10
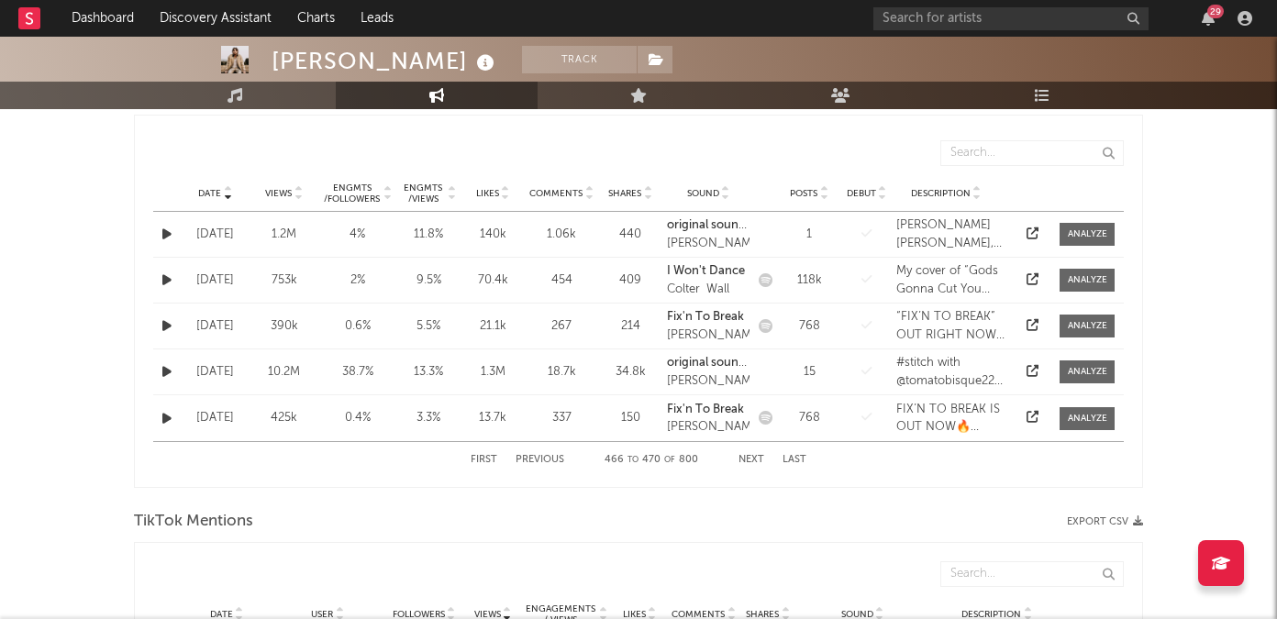
click at [752, 460] on button "Next" at bounding box center [752, 460] width 26 height 10
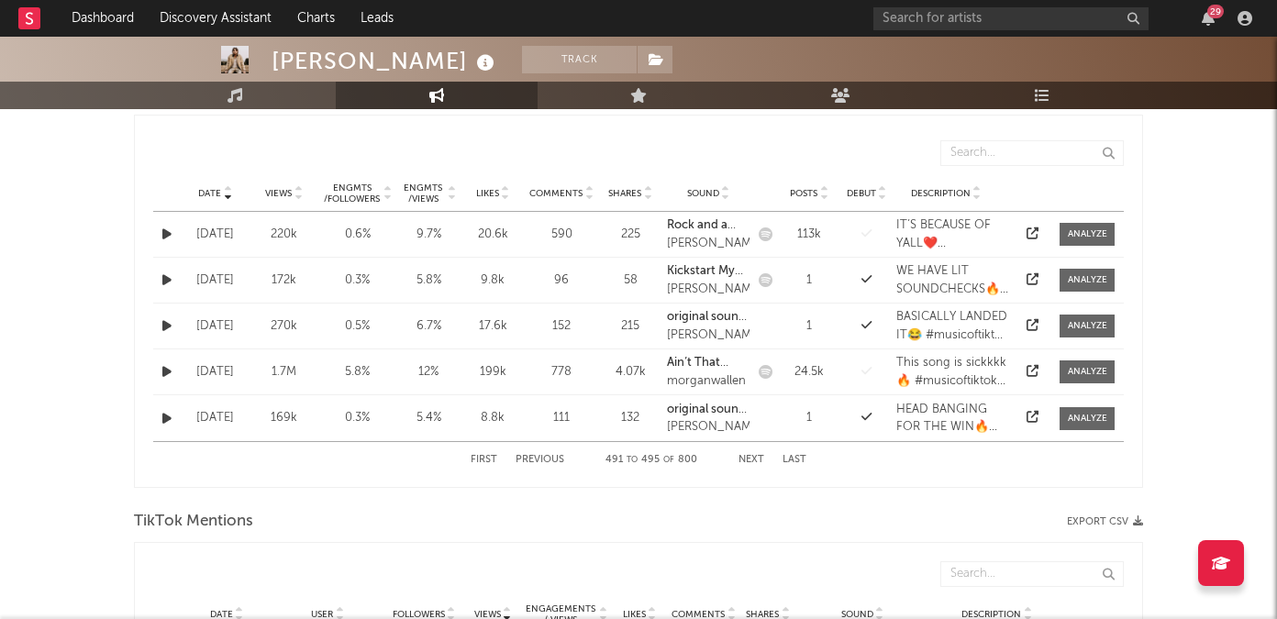
click at [752, 460] on button "Next" at bounding box center [752, 460] width 26 height 10
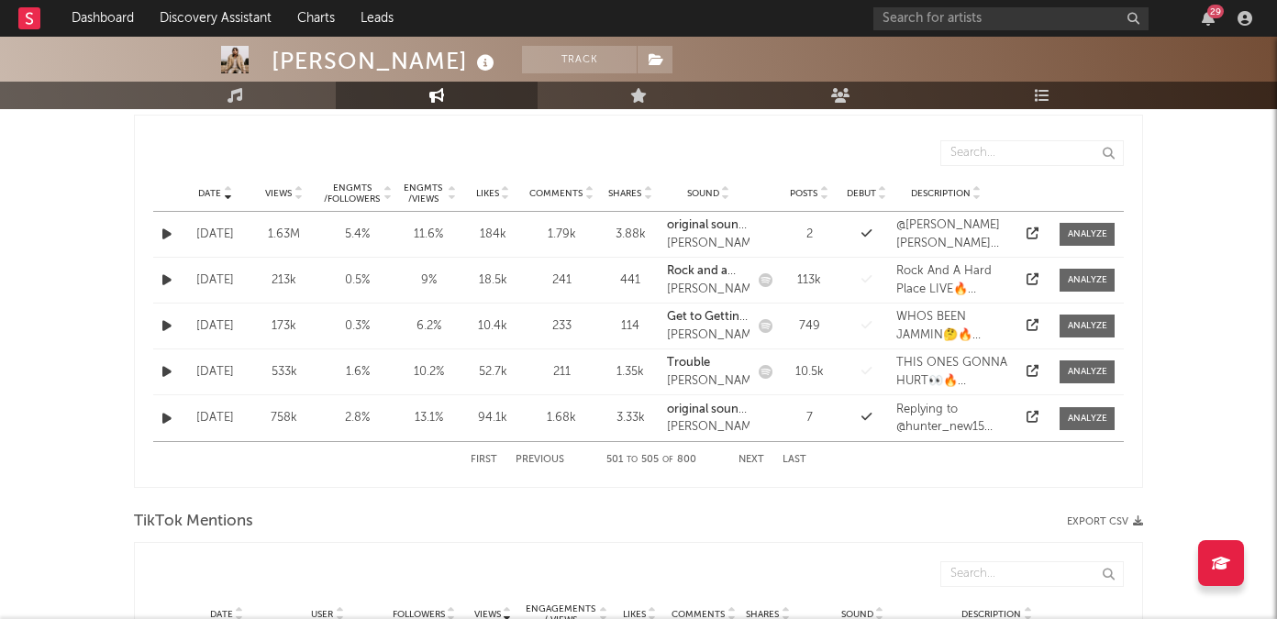
click at [752, 460] on button "Next" at bounding box center [752, 460] width 26 height 10
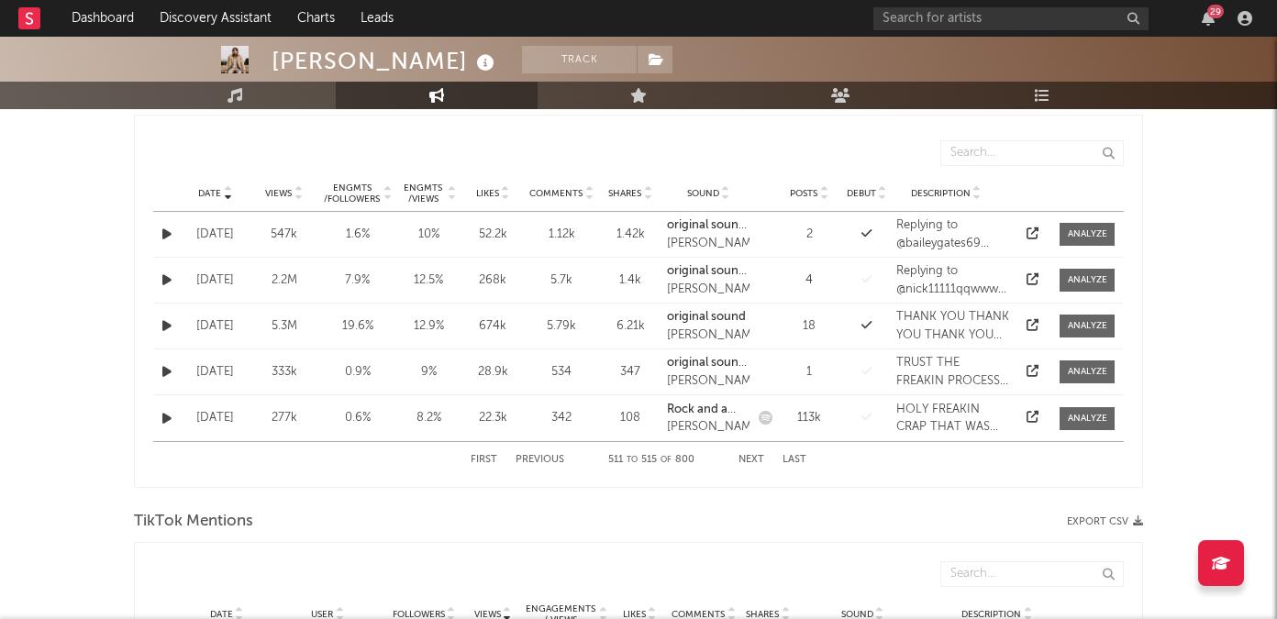
click at [752, 460] on button "Next" at bounding box center [752, 460] width 26 height 10
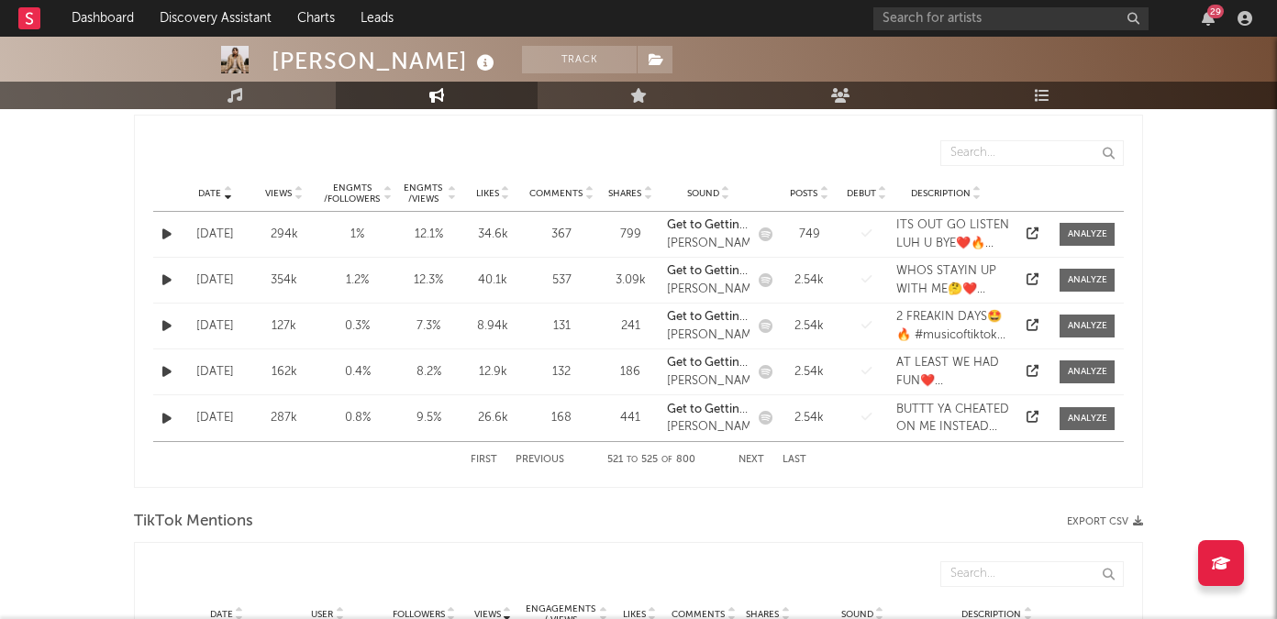
click at [752, 460] on button "Next" at bounding box center [752, 460] width 26 height 10
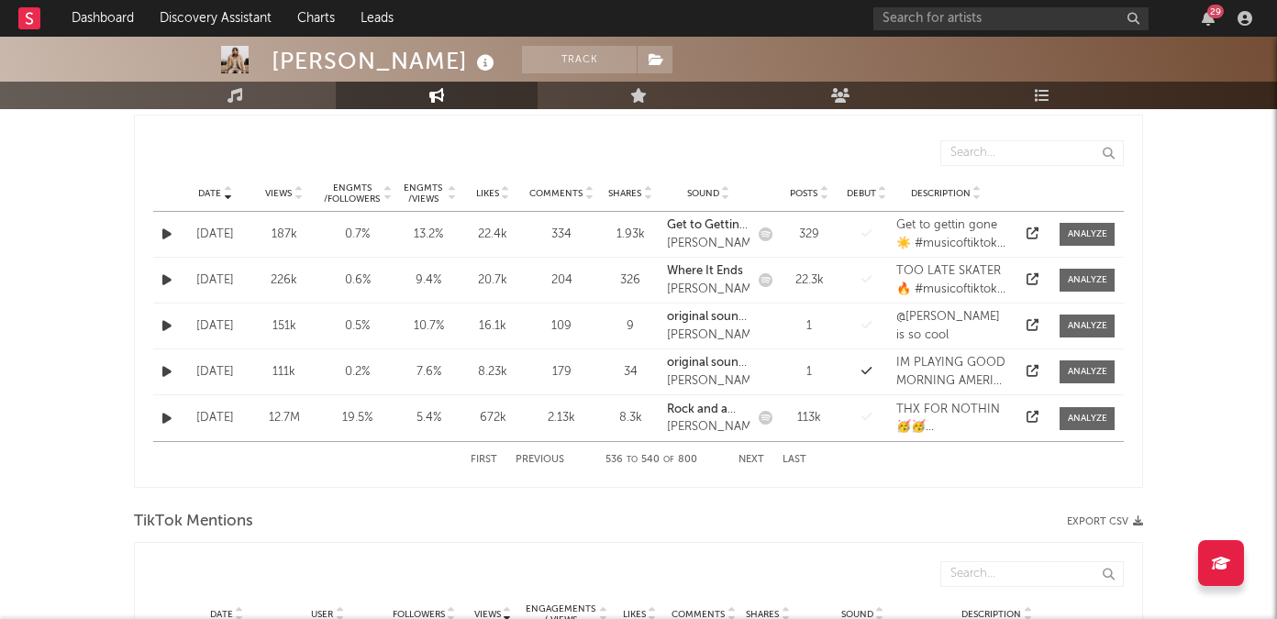
click at [752, 460] on button "Next" at bounding box center [752, 460] width 26 height 10
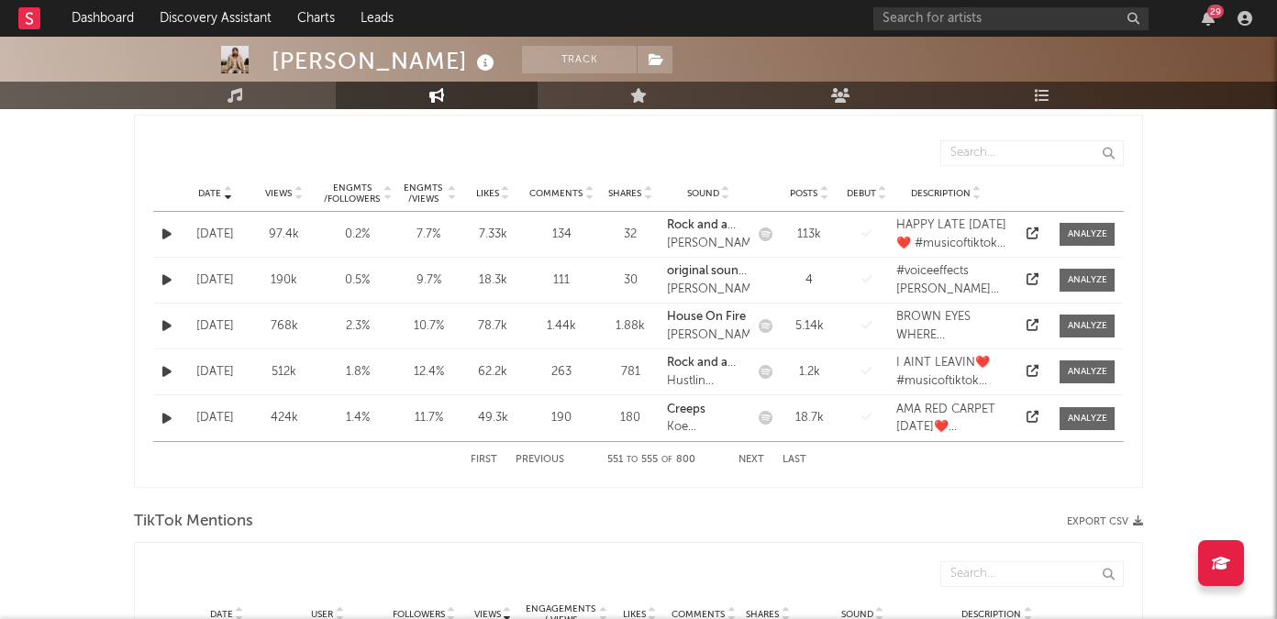
click at [752, 460] on button "Next" at bounding box center [752, 460] width 26 height 10
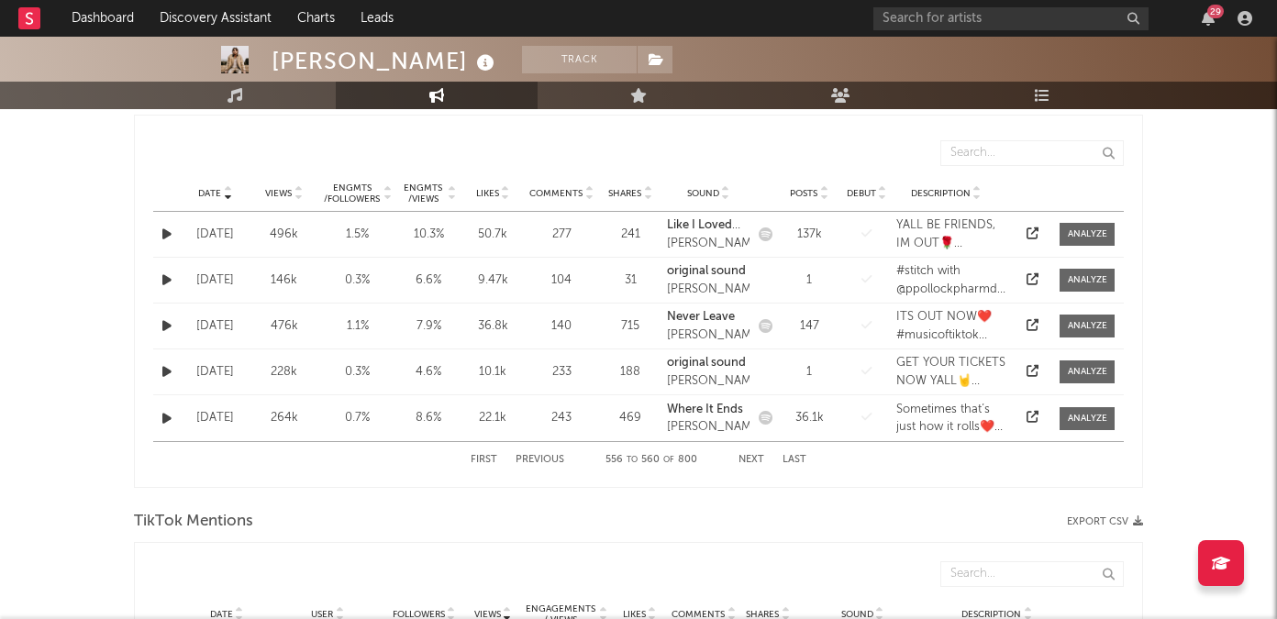
click at [752, 460] on button "Next" at bounding box center [752, 460] width 26 height 10
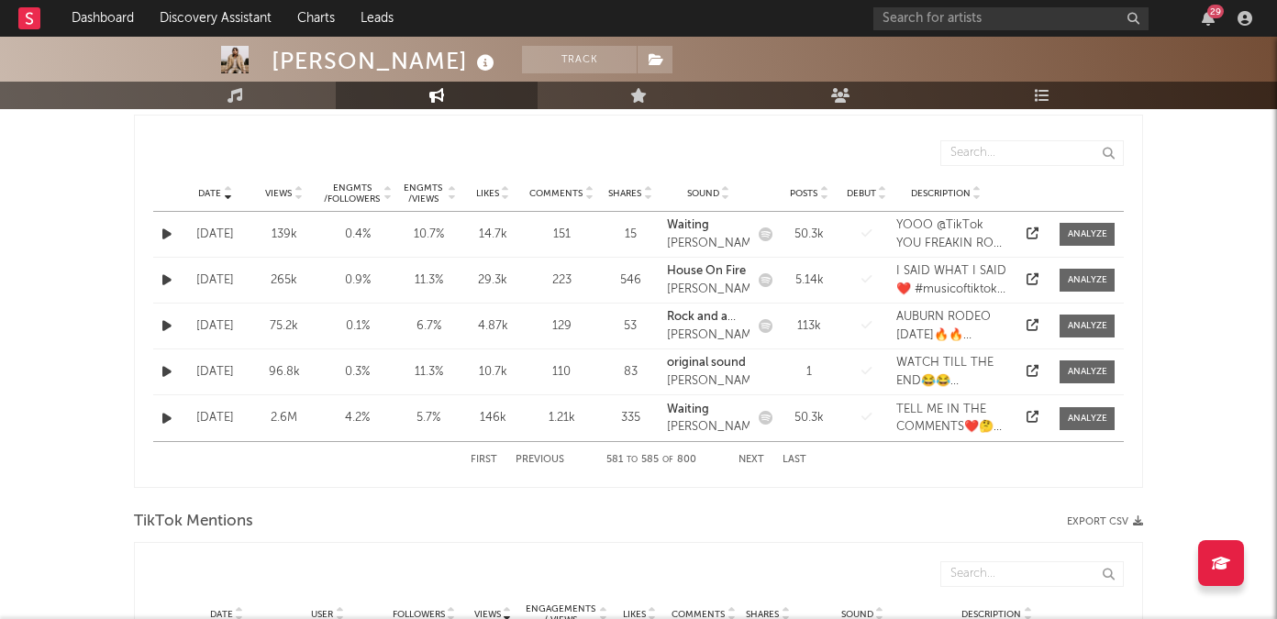
click at [752, 460] on button "Next" at bounding box center [752, 460] width 26 height 10
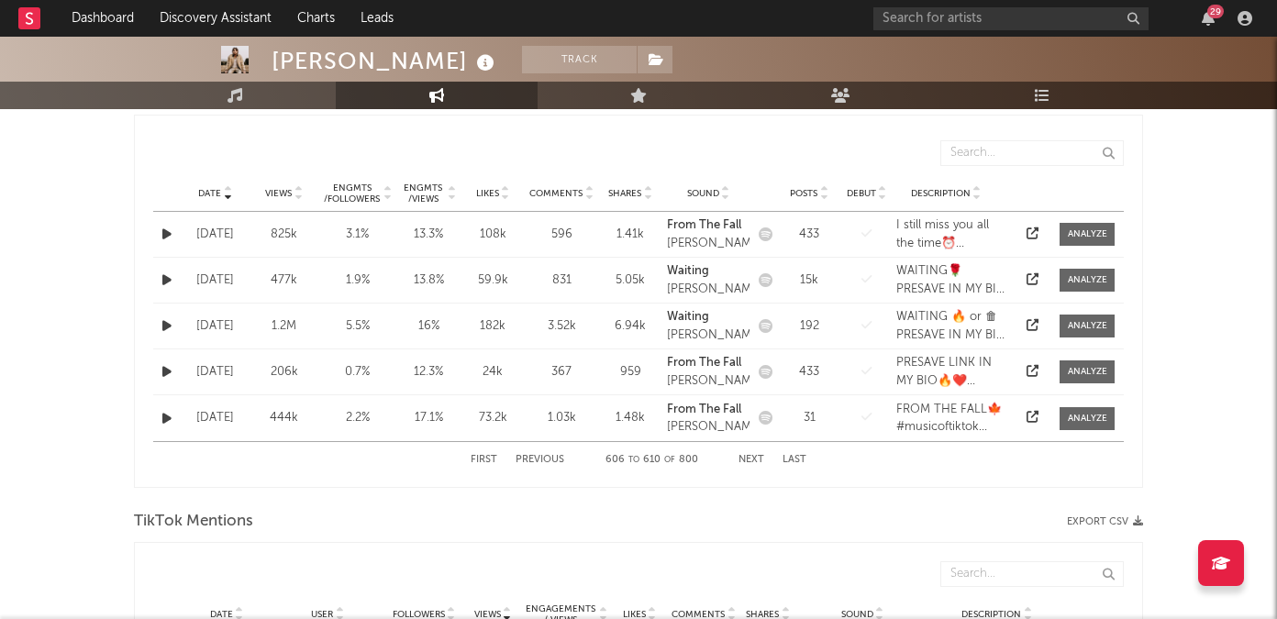
click at [752, 460] on button "Next" at bounding box center [752, 460] width 26 height 10
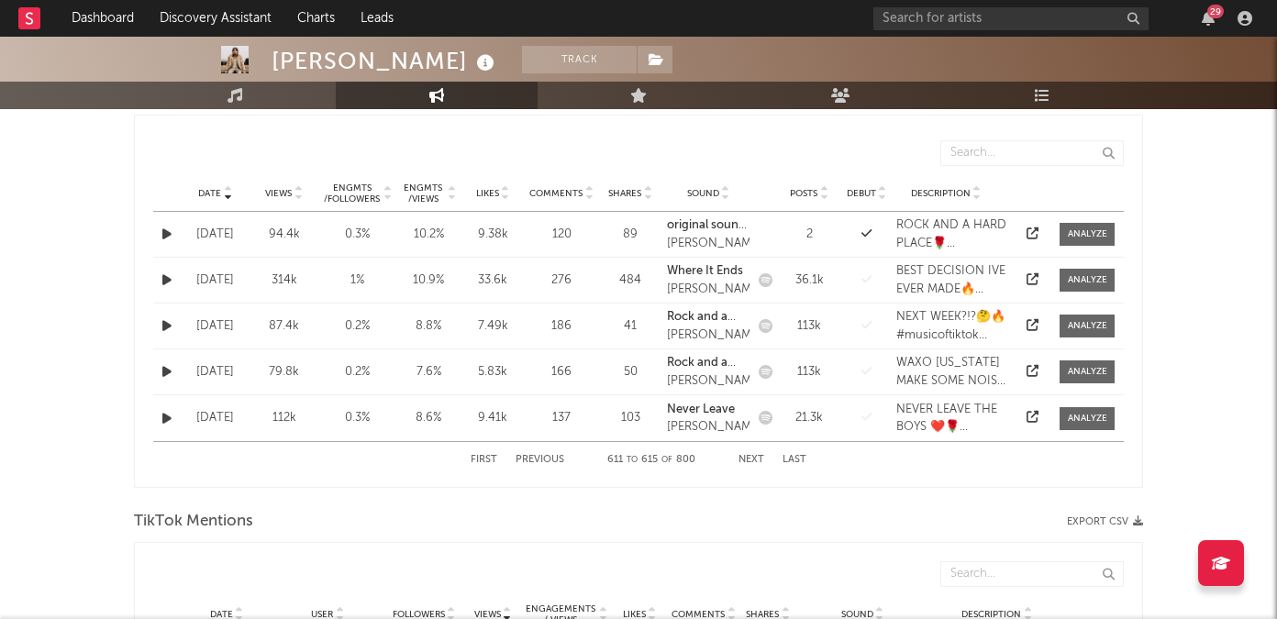
click at [752, 460] on button "Next" at bounding box center [752, 460] width 26 height 10
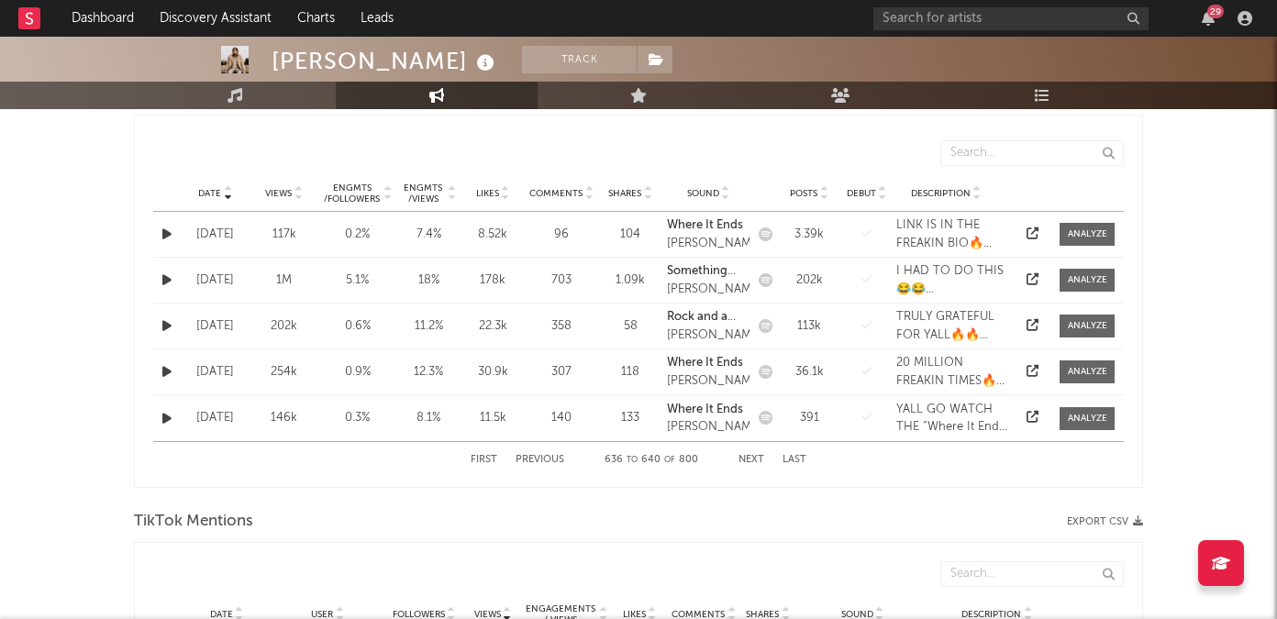
click at [752, 460] on button "Next" at bounding box center [752, 460] width 26 height 10
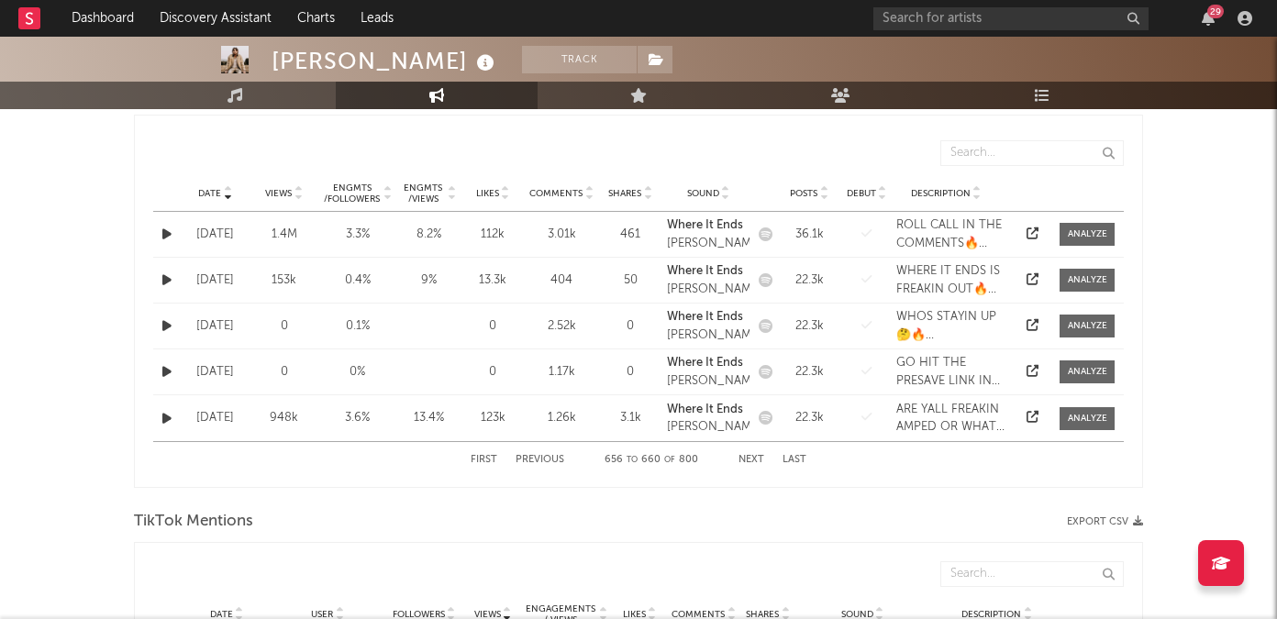
click at [752, 460] on button "Next" at bounding box center [752, 460] width 26 height 10
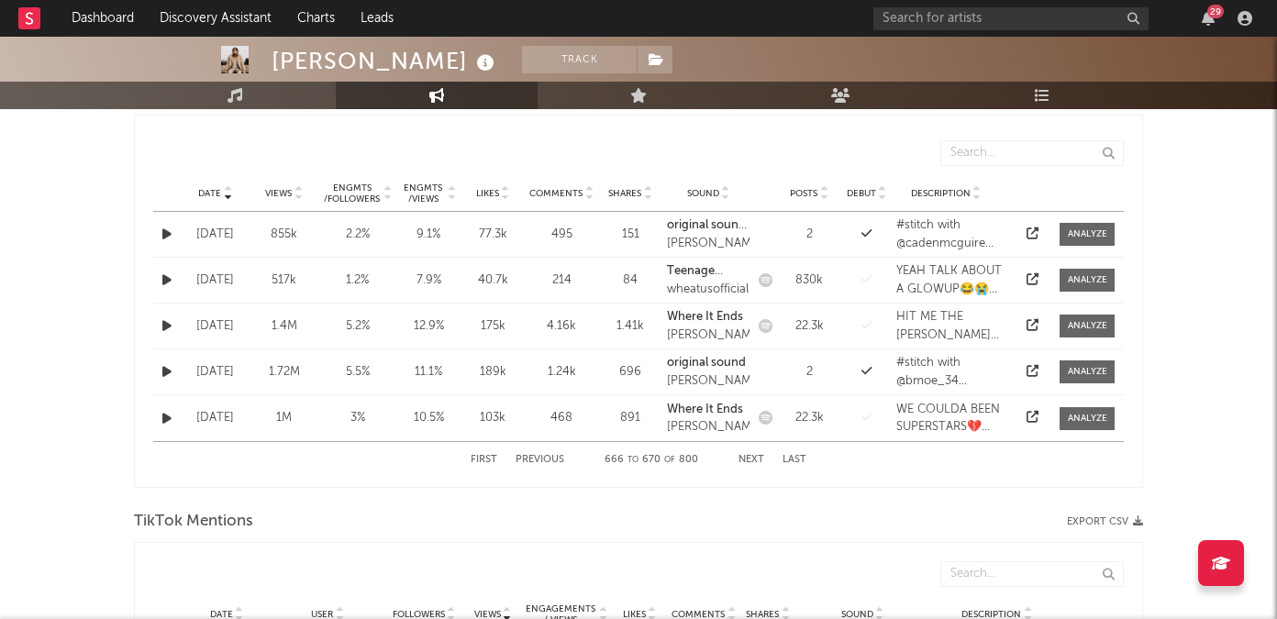
click at [752, 460] on button "Next" at bounding box center [752, 460] width 26 height 10
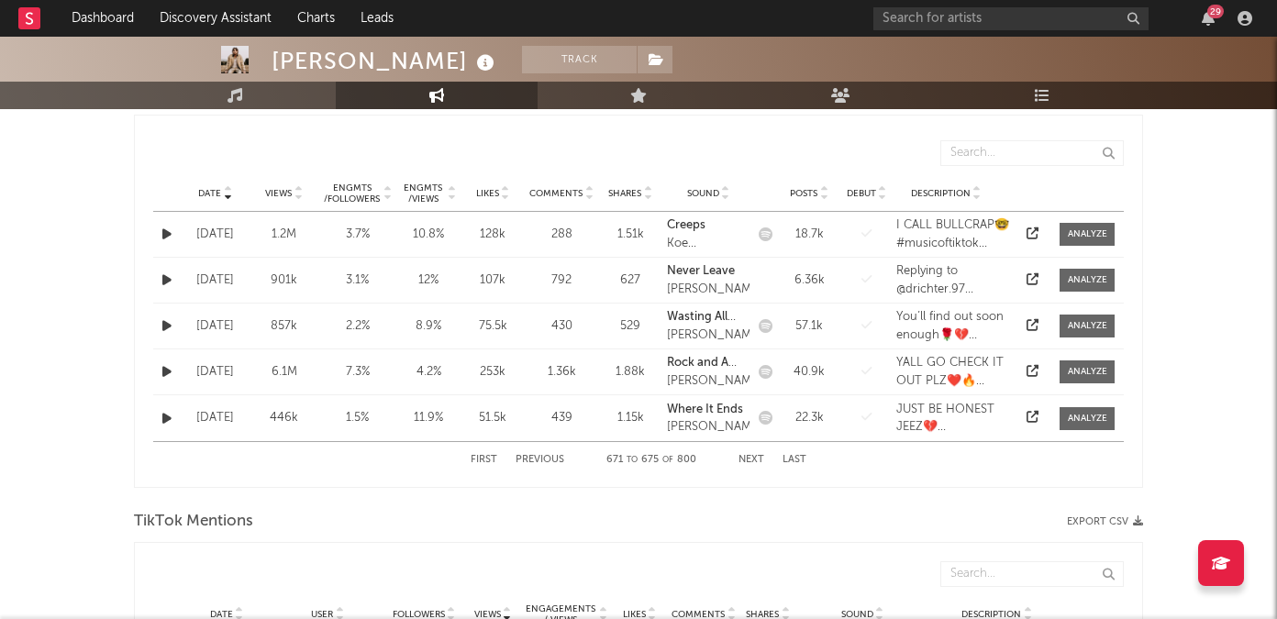
click at [752, 460] on button "Next" at bounding box center [752, 460] width 26 height 10
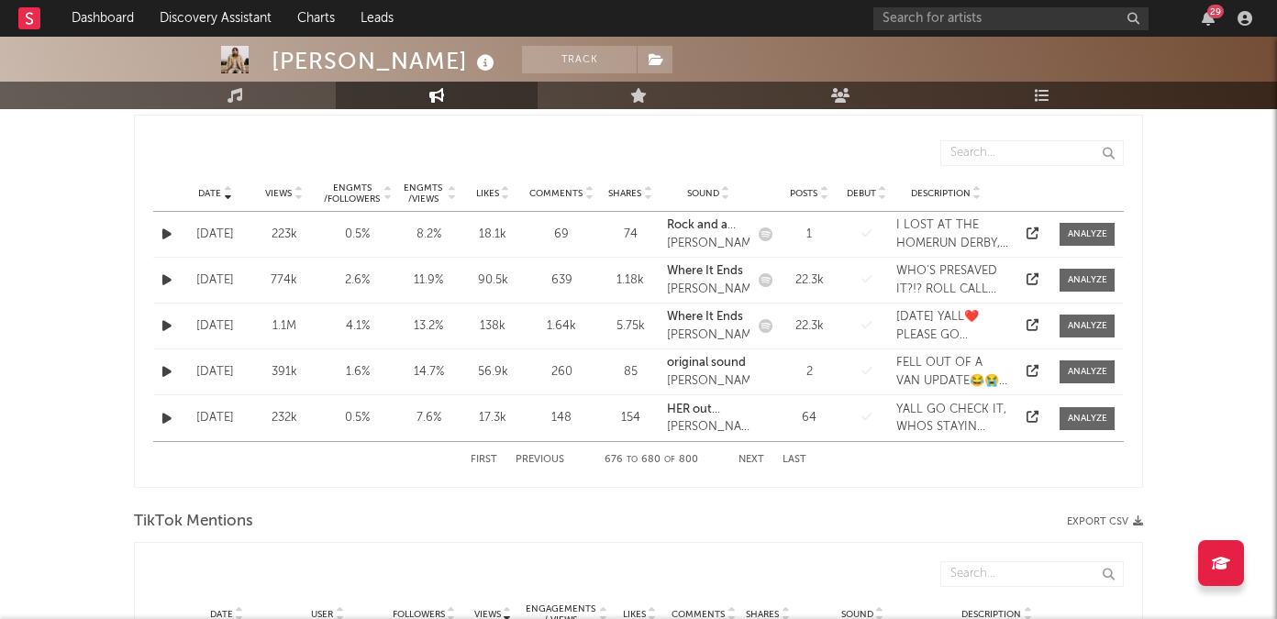
click at [752, 460] on button "Next" at bounding box center [752, 460] width 26 height 10
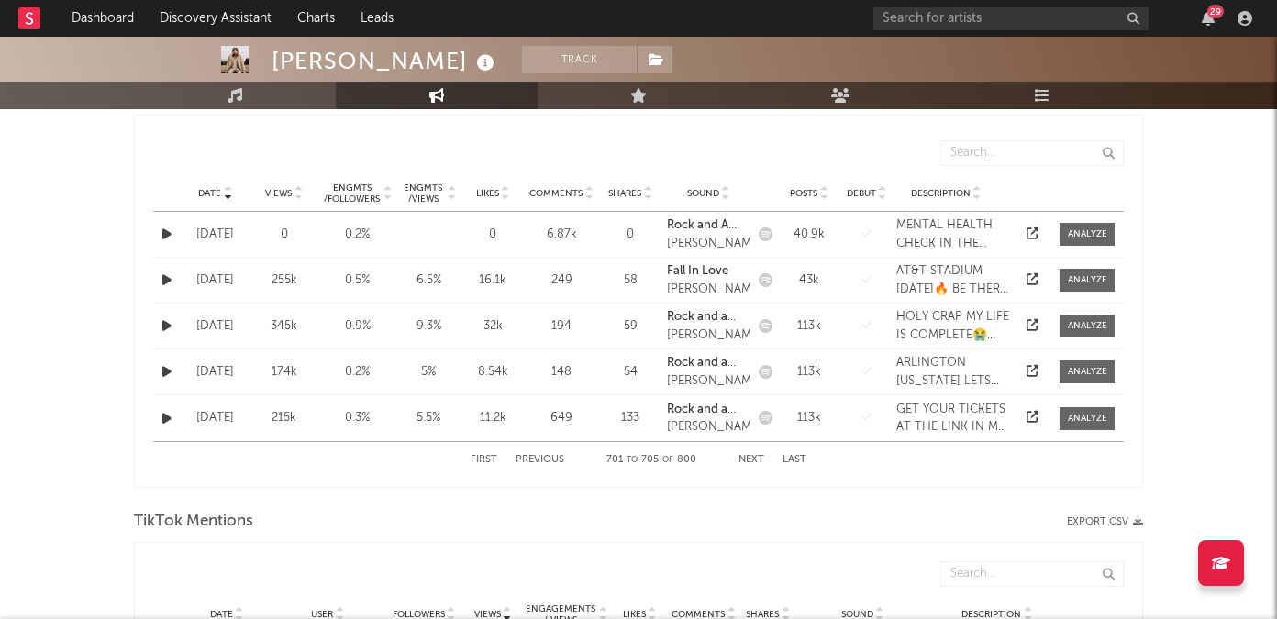
click at [752, 460] on button "Next" at bounding box center [752, 460] width 26 height 10
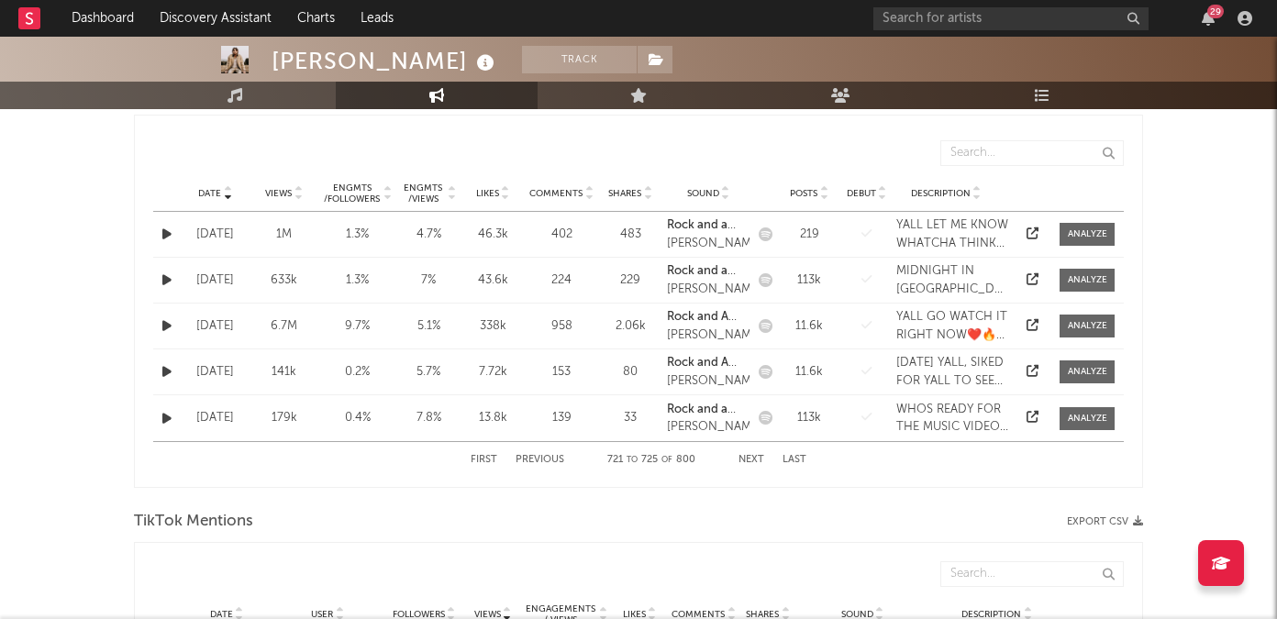
click at [752, 460] on button "Next" at bounding box center [752, 460] width 26 height 10
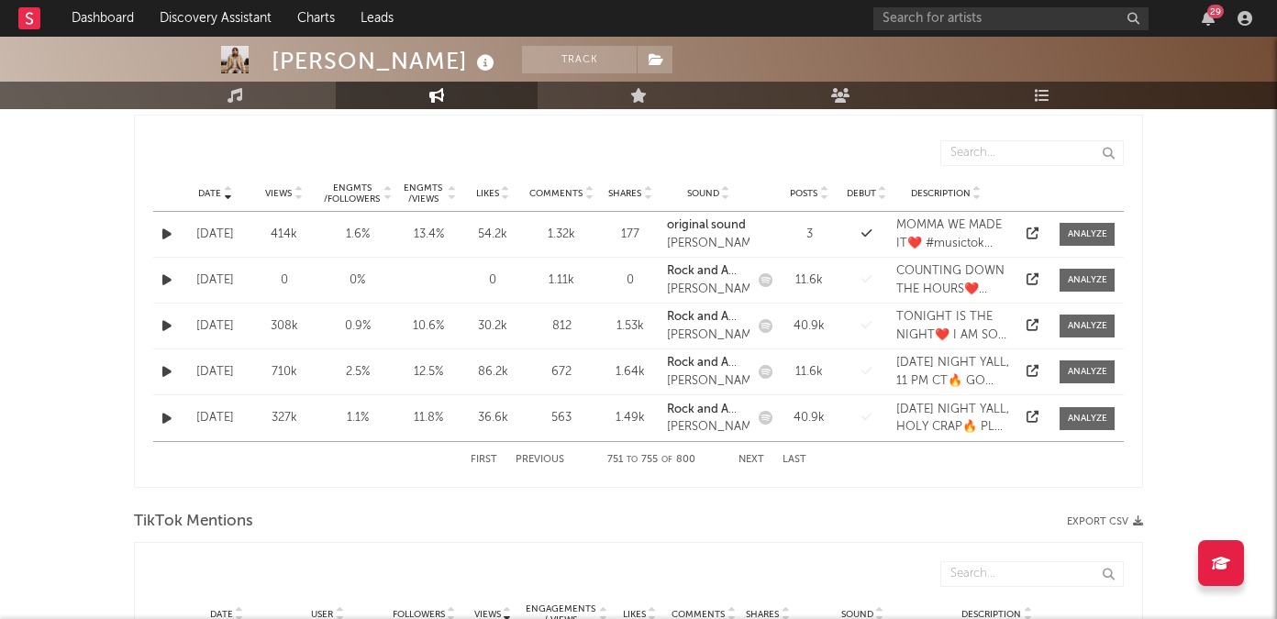
click at [752, 460] on button "Next" at bounding box center [752, 460] width 26 height 10
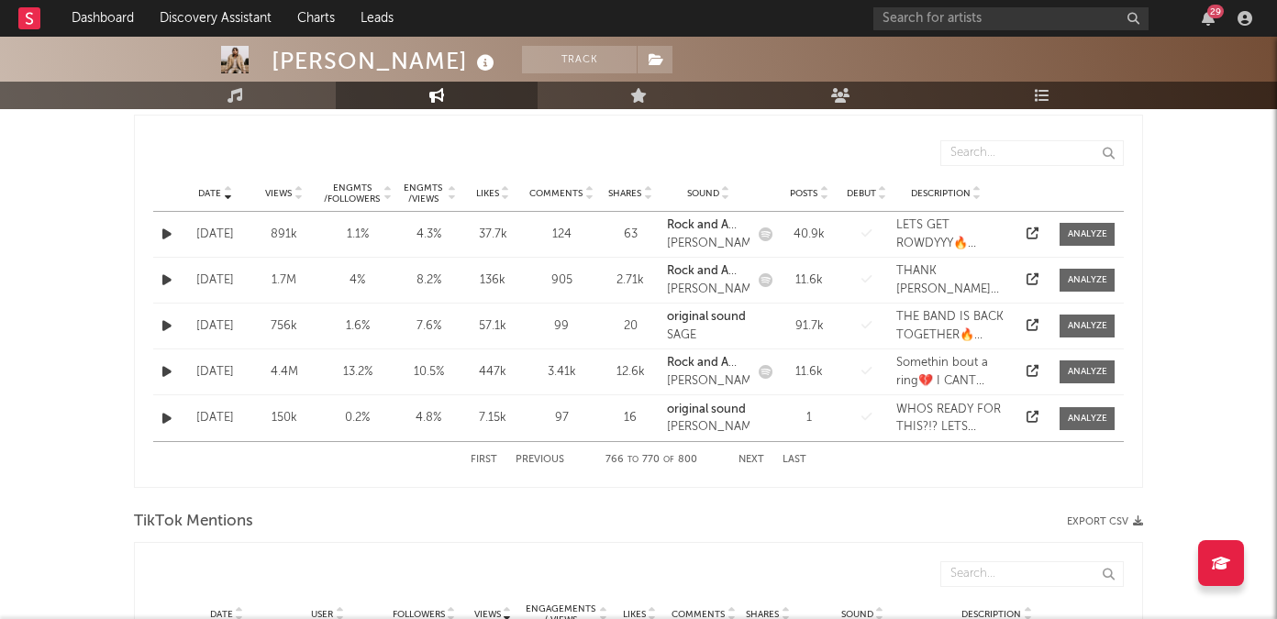
click at [752, 460] on button "Next" at bounding box center [752, 460] width 26 height 10
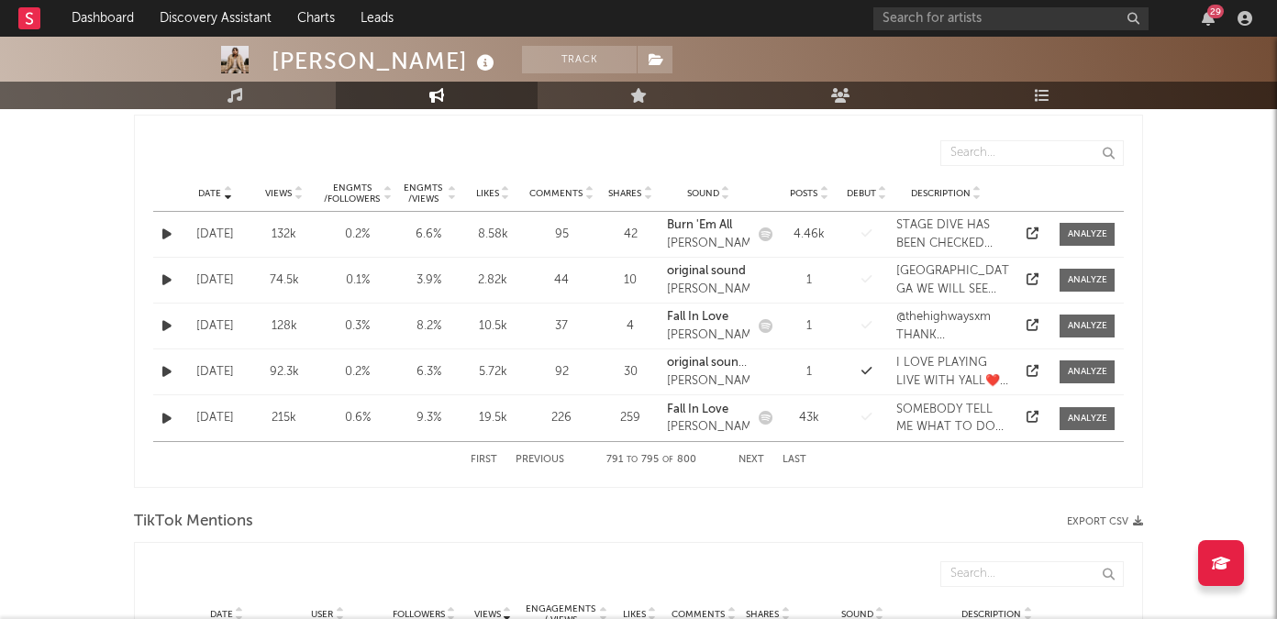
click at [752, 460] on button "Next" at bounding box center [752, 460] width 26 height 10
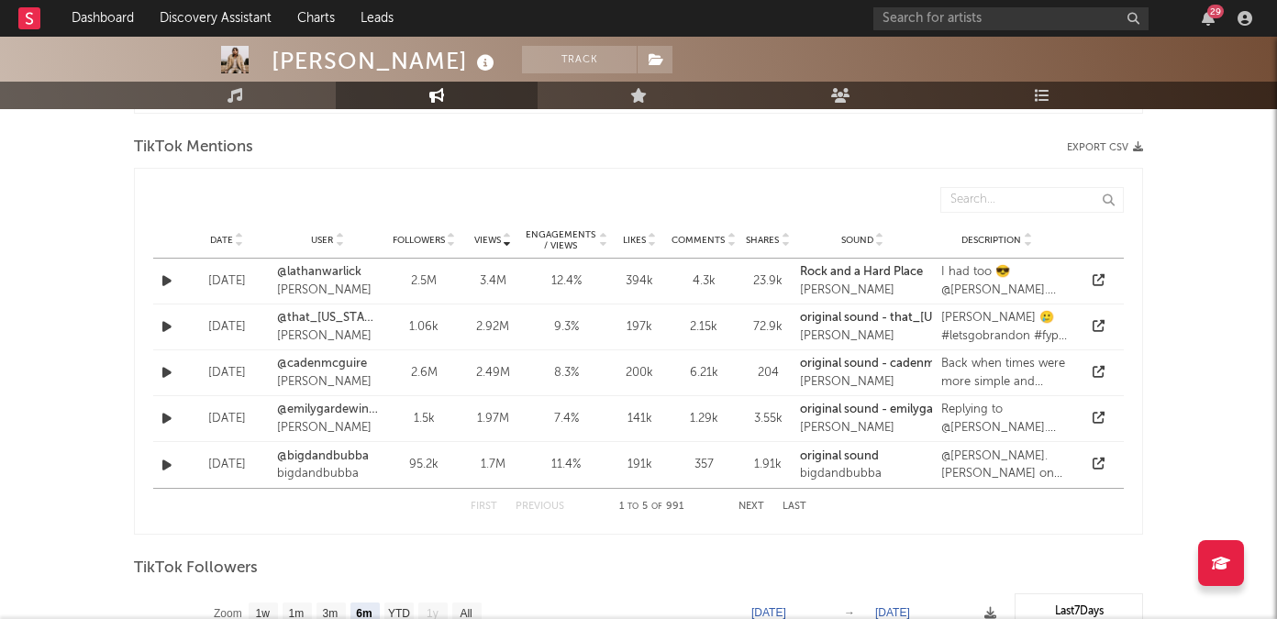
scroll to position [1357, 0]
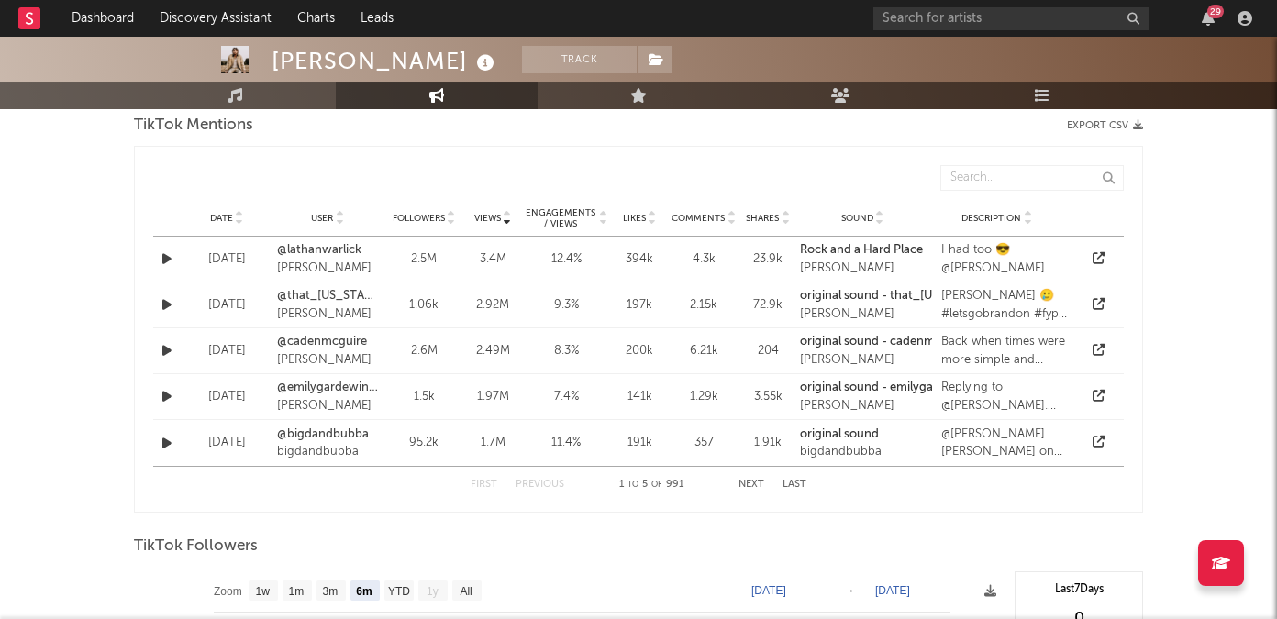
click at [746, 482] on button "Next" at bounding box center [752, 485] width 26 height 10
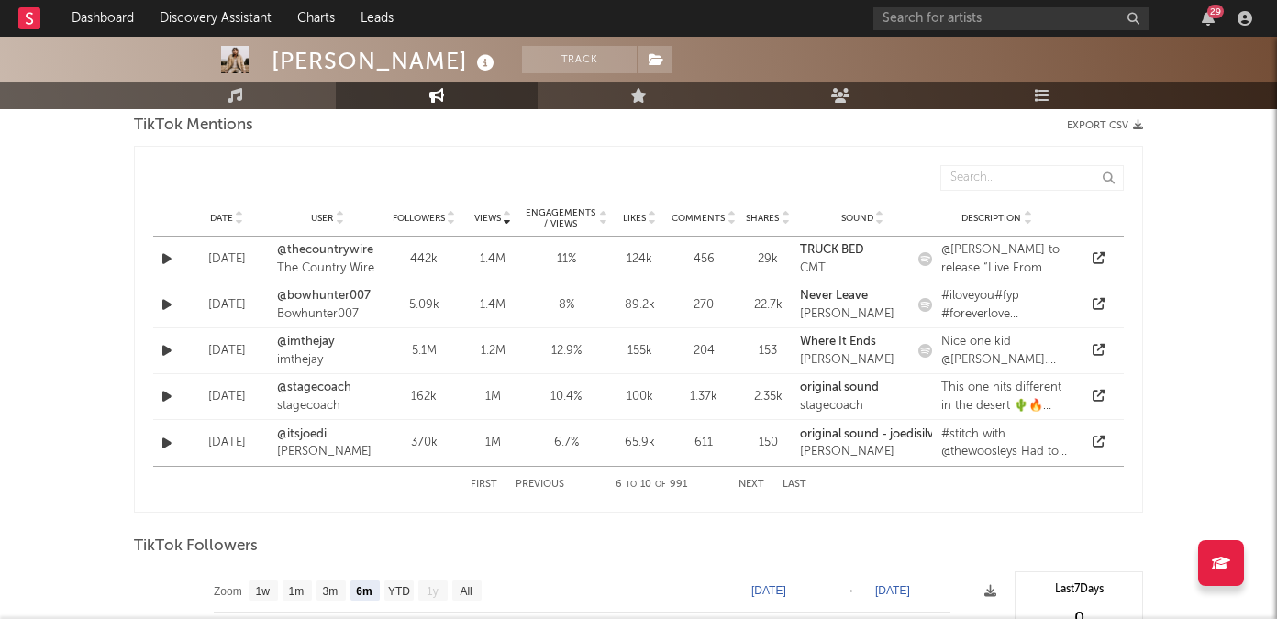
click at [746, 482] on button "Next" at bounding box center [752, 485] width 26 height 10
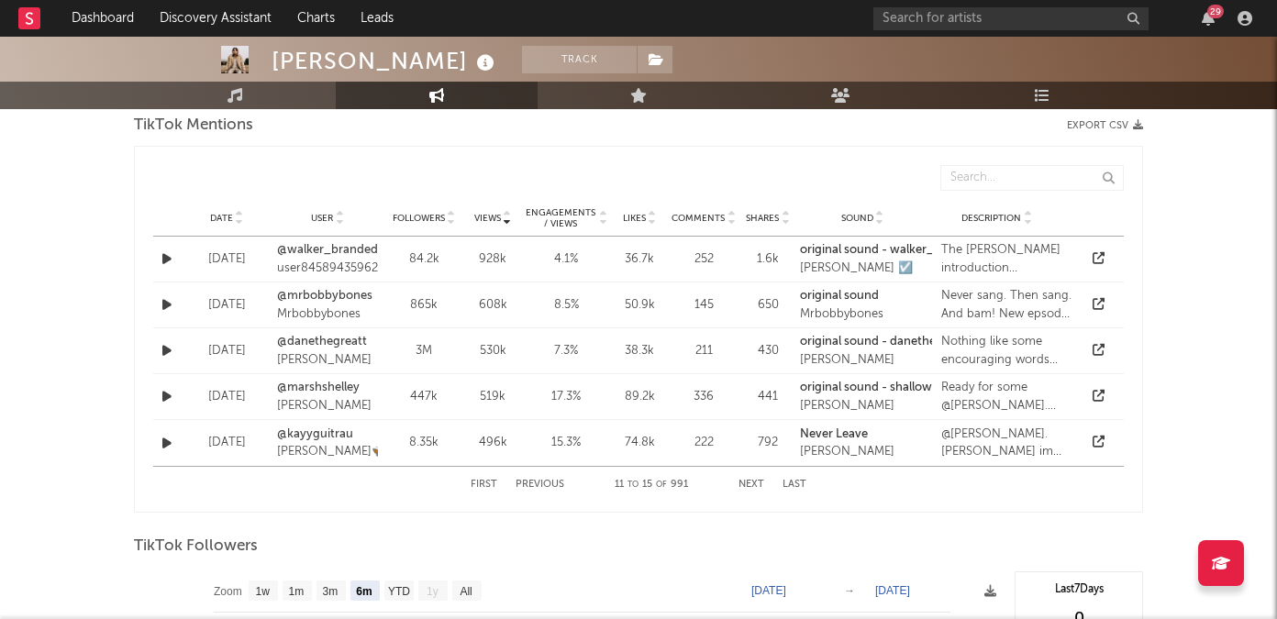
click at [746, 482] on button "Next" at bounding box center [752, 485] width 26 height 10
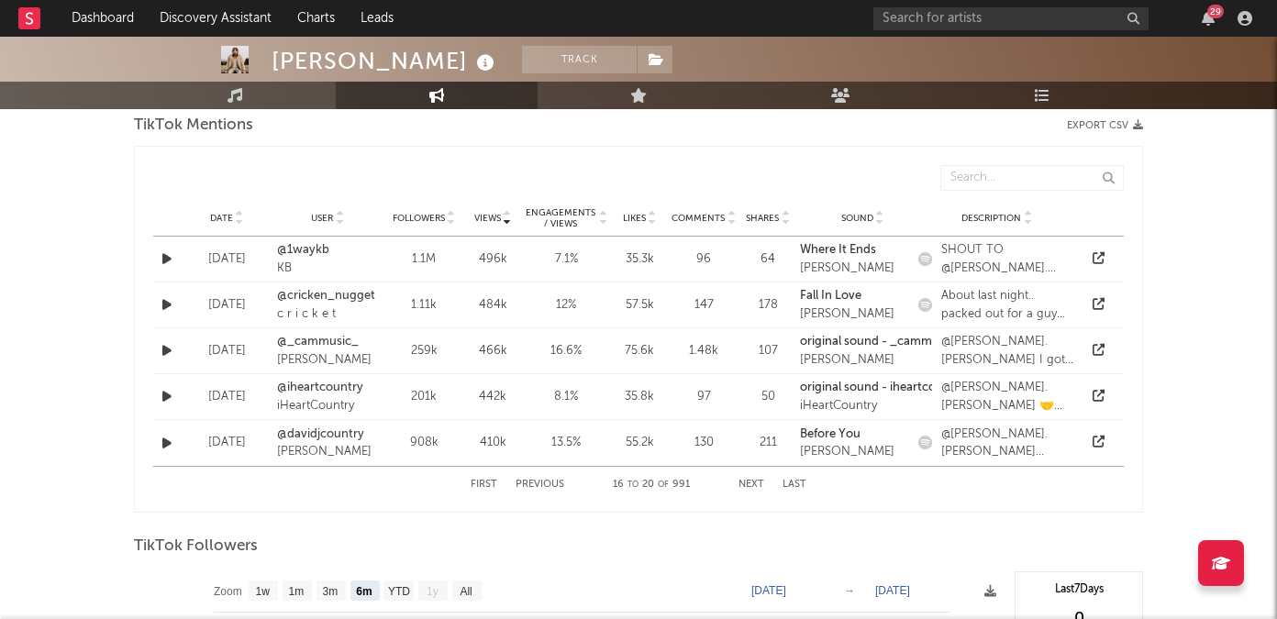
click at [746, 482] on button "Next" at bounding box center [752, 485] width 26 height 10
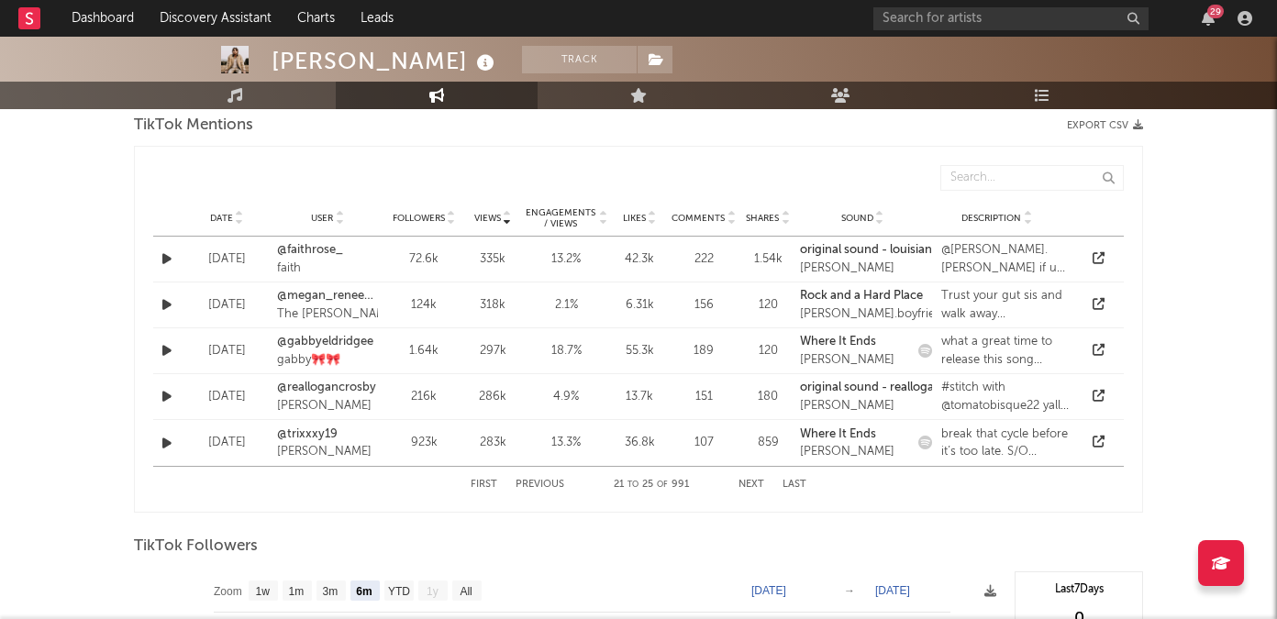
click at [746, 482] on button "Next" at bounding box center [752, 485] width 26 height 10
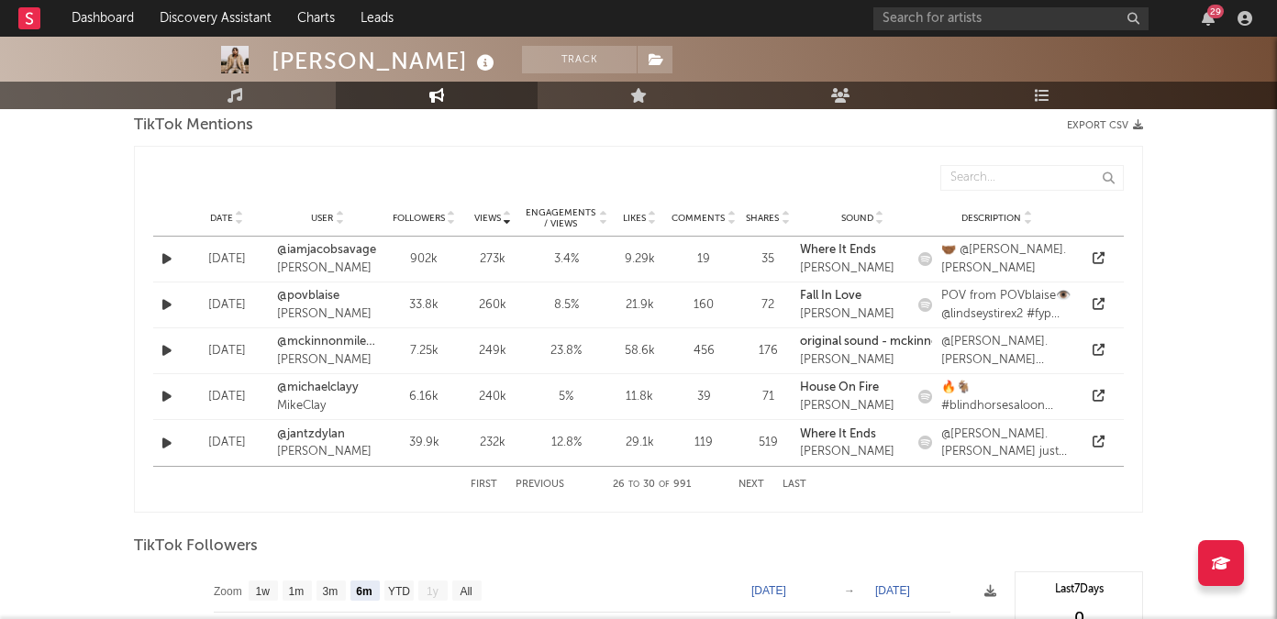
click at [746, 482] on button "Next" at bounding box center [752, 485] width 26 height 10
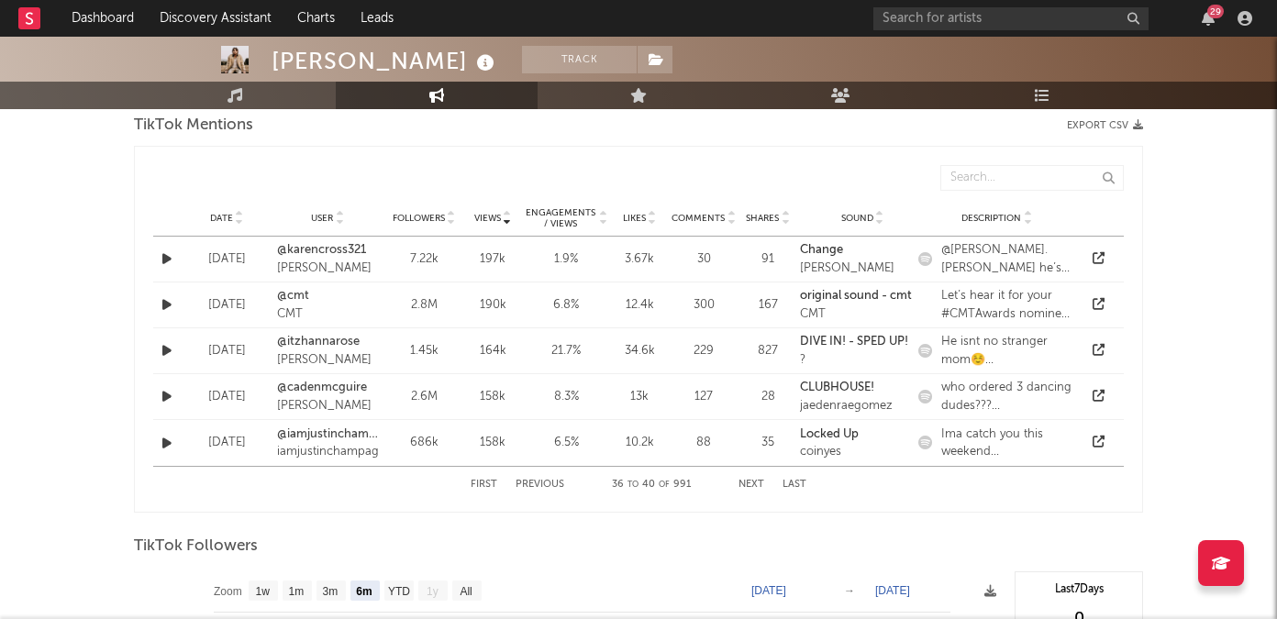
click at [220, 218] on span "Date" at bounding box center [221, 218] width 23 height 11
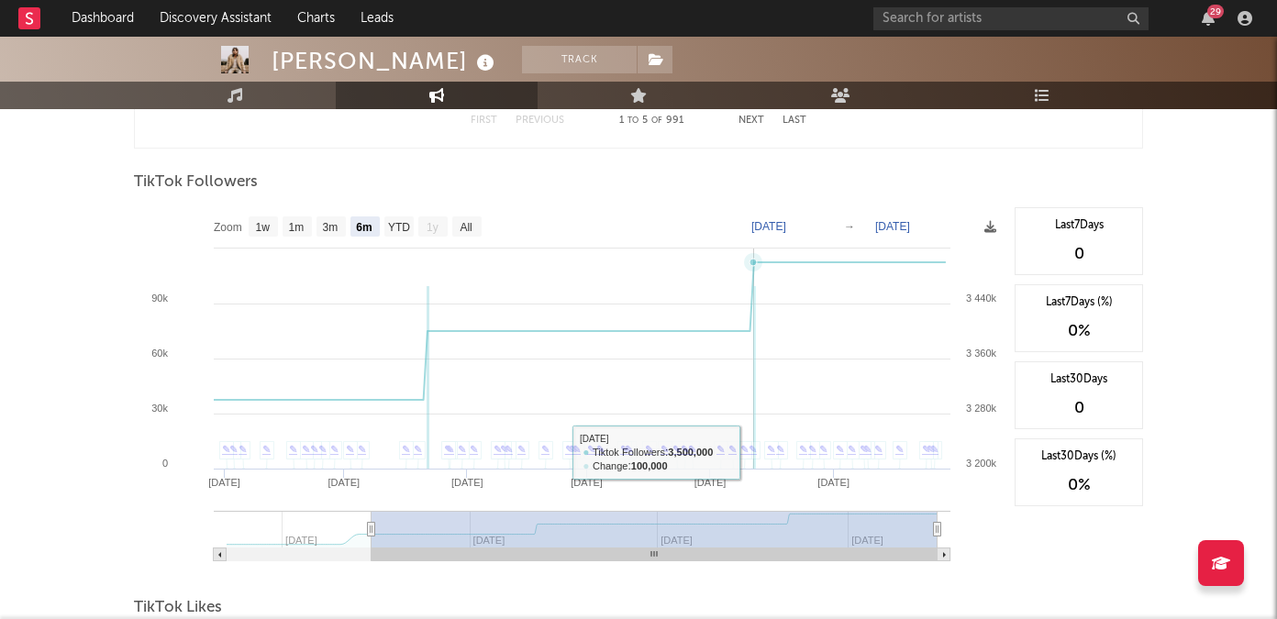
scroll to position [1726, 0]
